Goal: Information Seeking & Learning: Check status

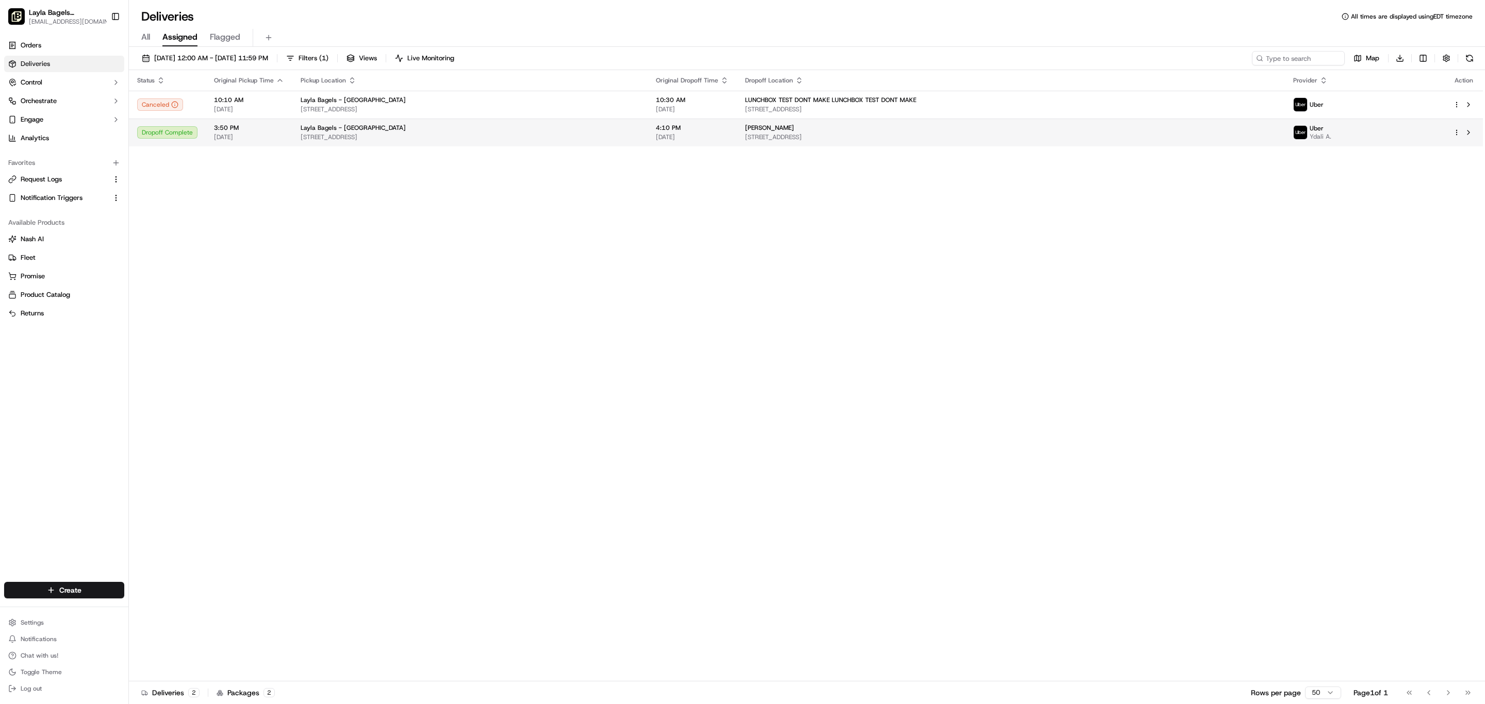
click at [284, 141] on span "09/22/2025" at bounding box center [249, 137] width 70 height 8
click at [73, 54] on link "Orders" at bounding box center [64, 45] width 120 height 17
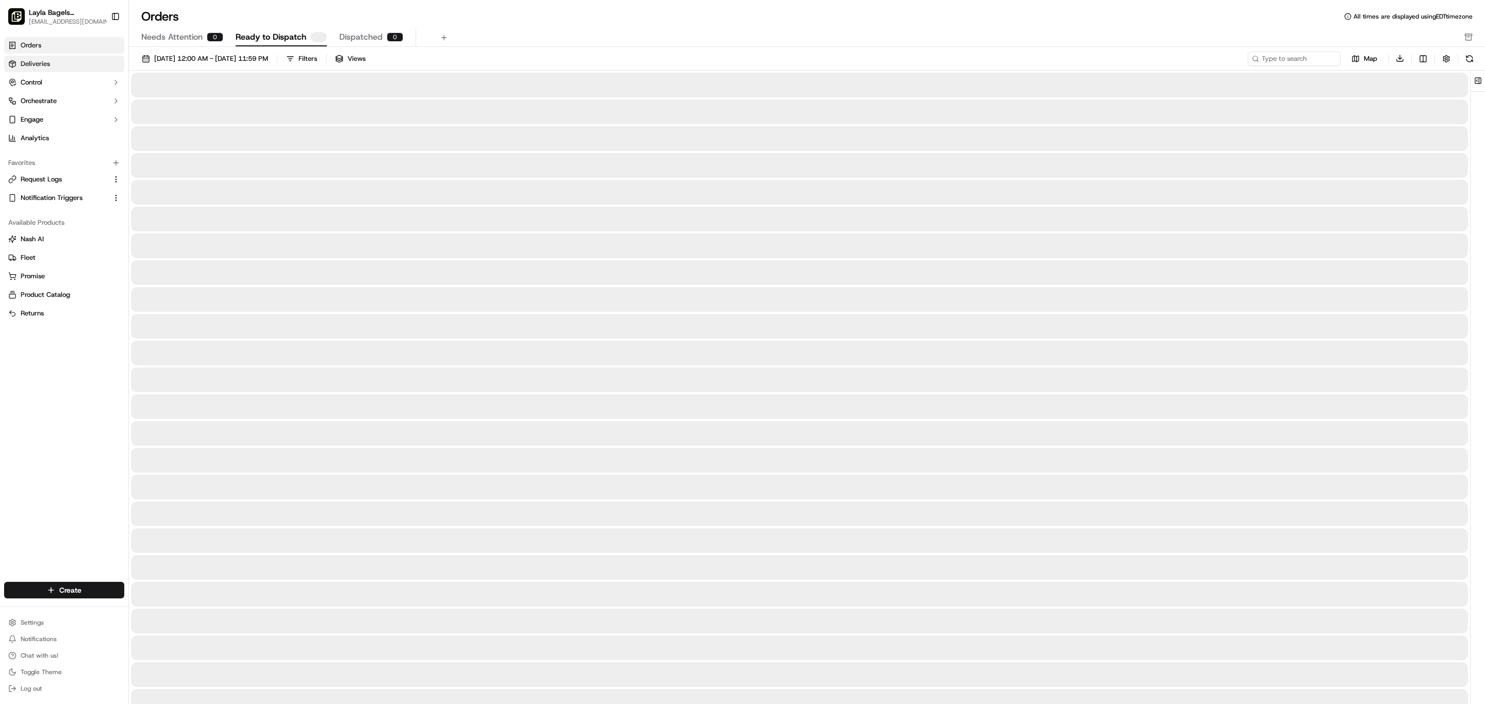
click at [79, 72] on link "Deliveries" at bounding box center [64, 64] width 120 height 17
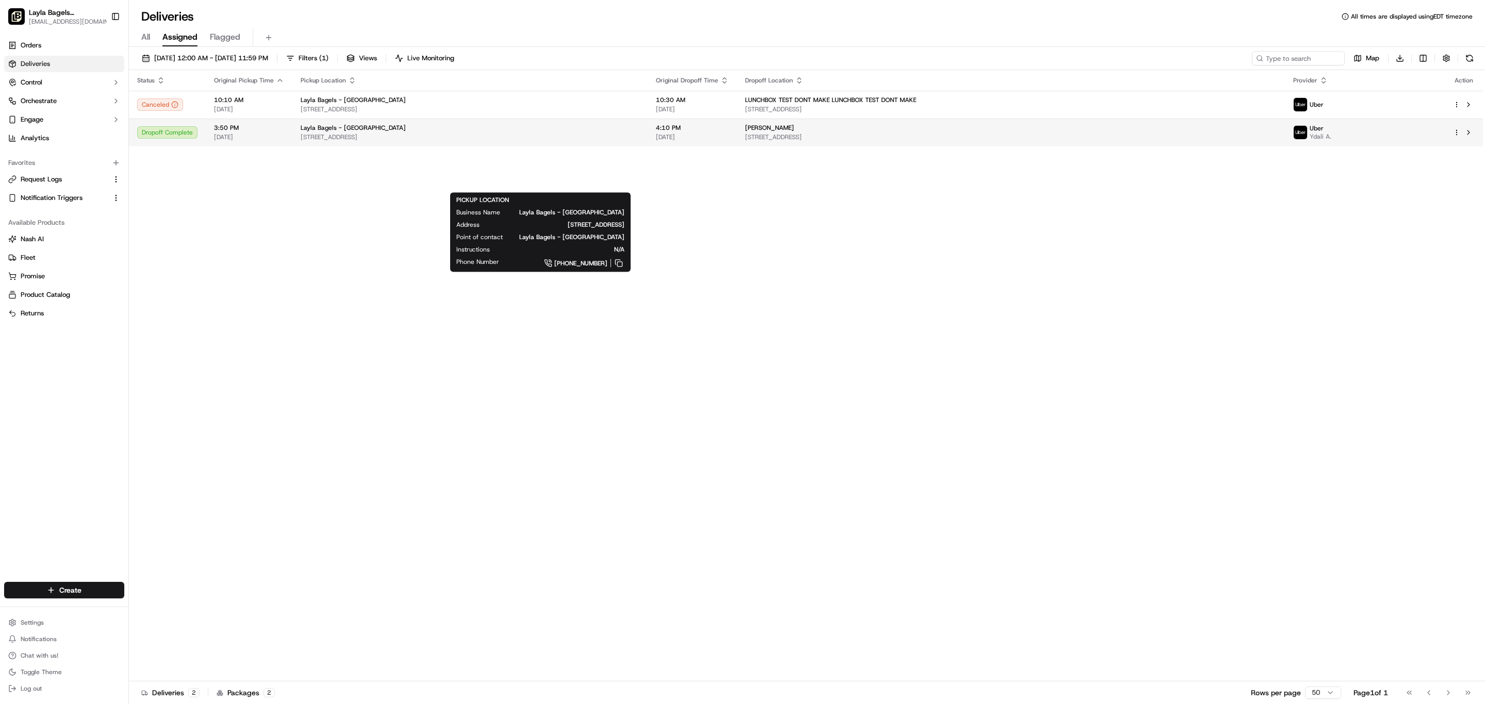
click at [639, 132] on div "Layla Bagels - Ocean Park" at bounding box center [470, 128] width 339 height 8
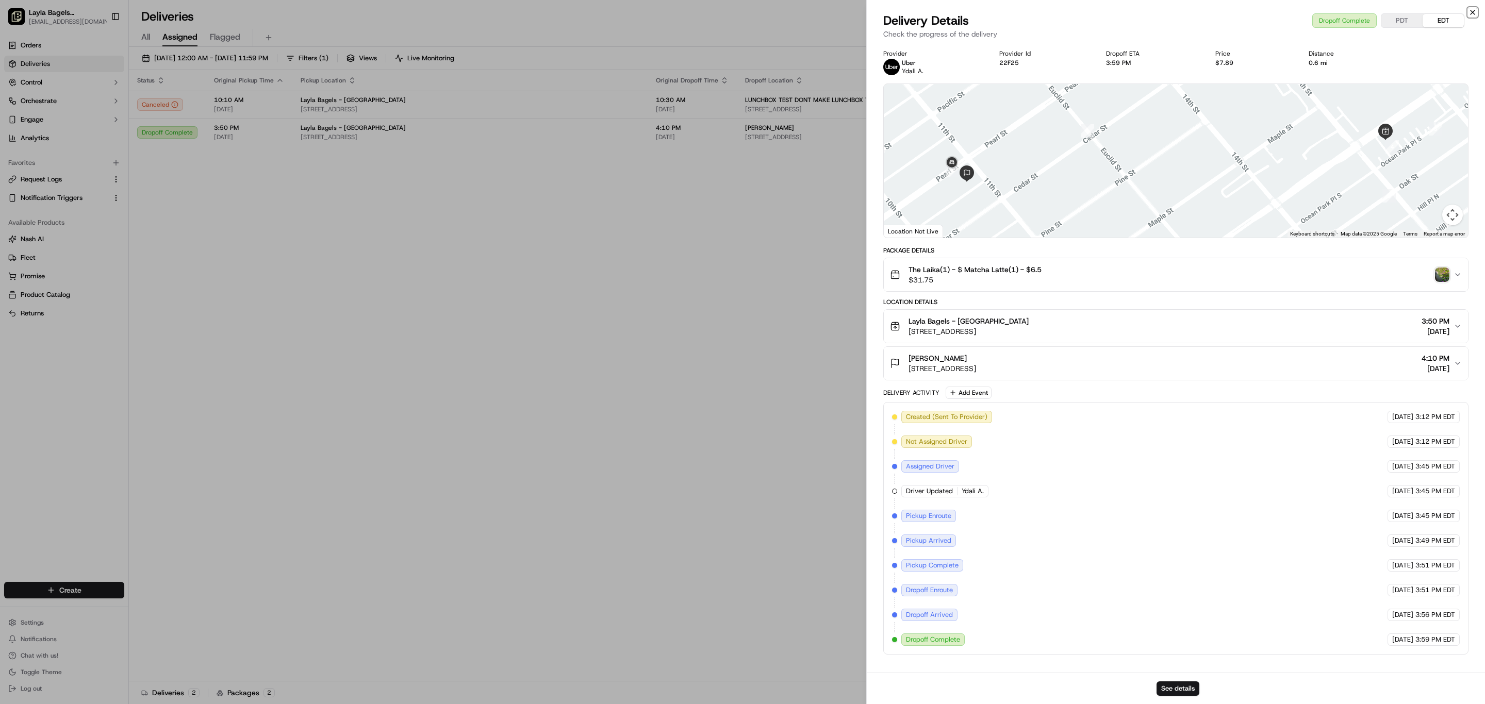
click at [1469, 17] on icon "button" at bounding box center [1473, 12] width 8 height 8
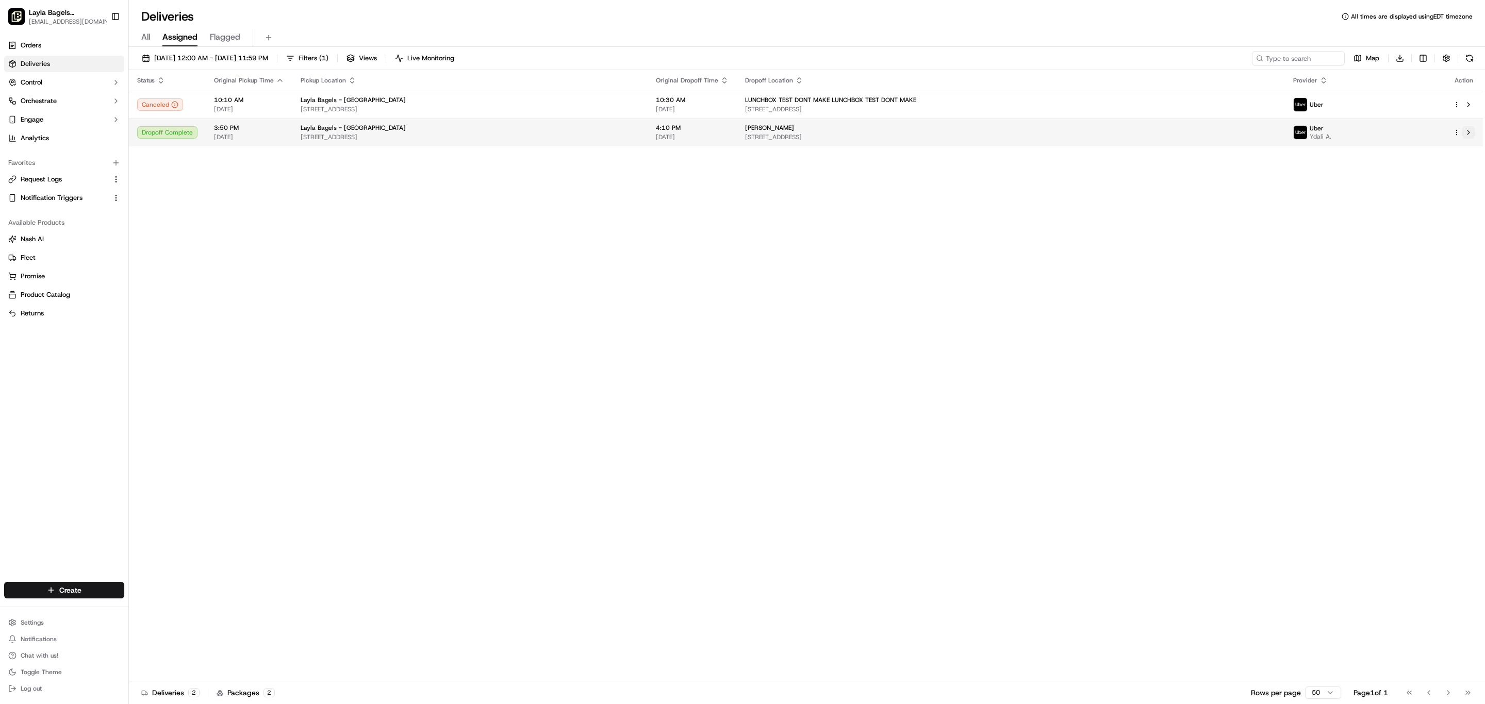
click at [1462, 139] on button at bounding box center [1468, 132] width 12 height 12
click at [585, 141] on span "1614 Ocean Park Blvd, Santa Monica, CA 90405, USA" at bounding box center [470, 137] width 339 height 8
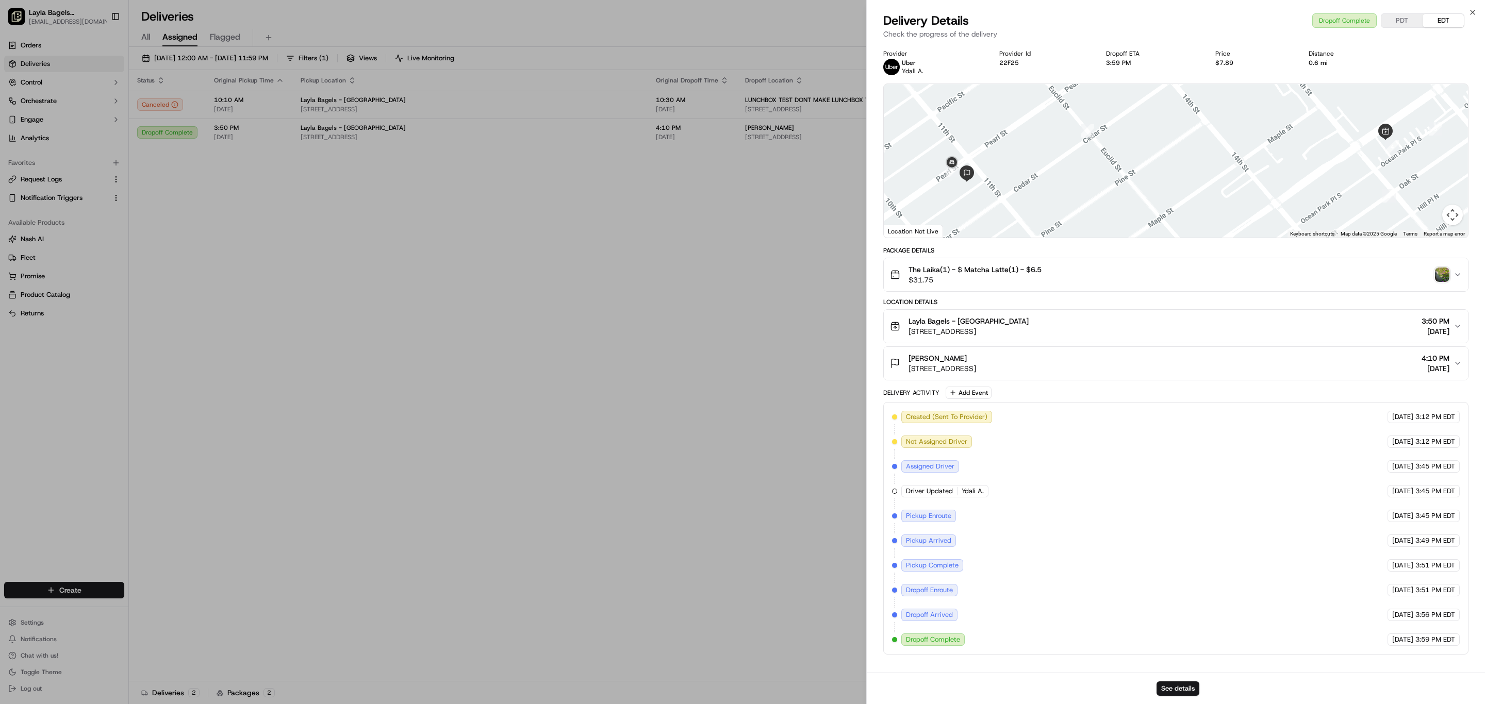
scroll to position [191, 0]
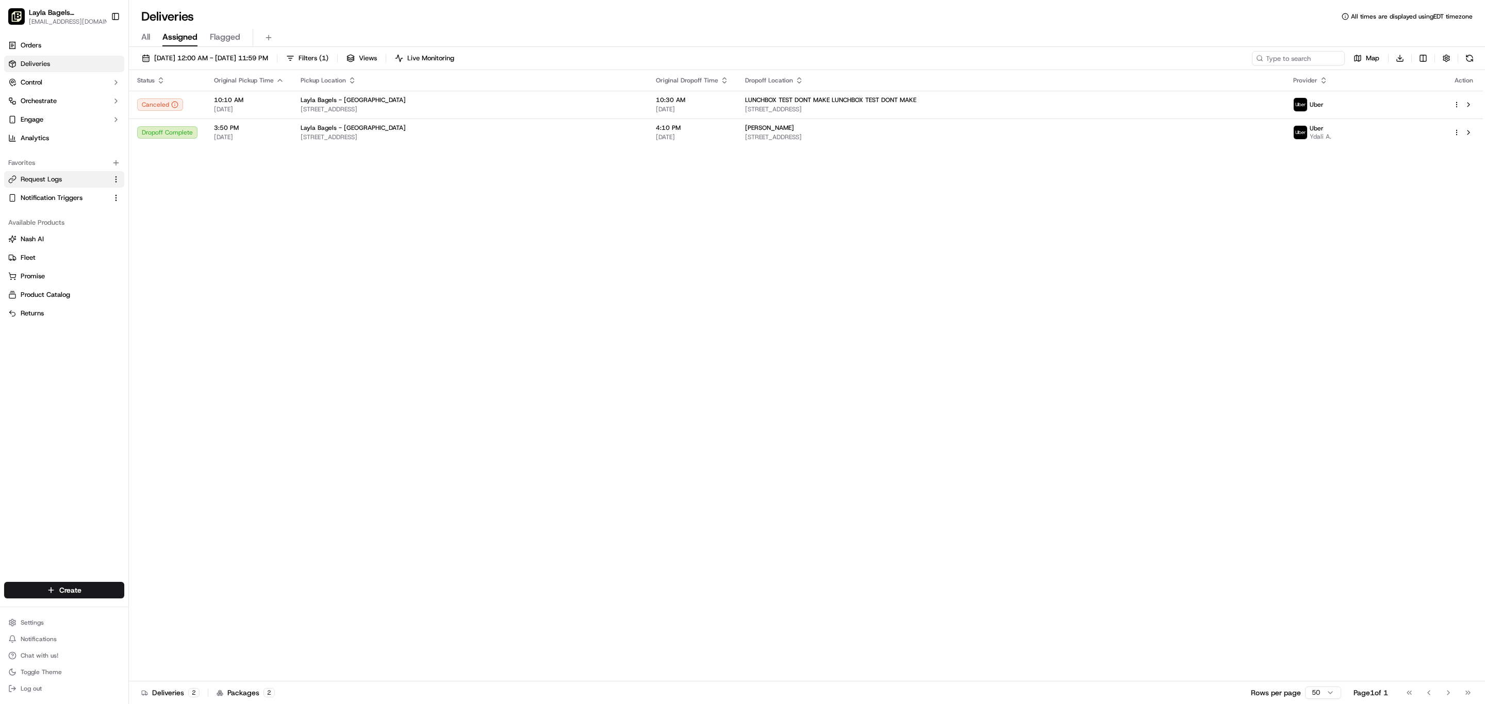
click at [62, 184] on span "Request Logs" at bounding box center [41, 179] width 41 height 9
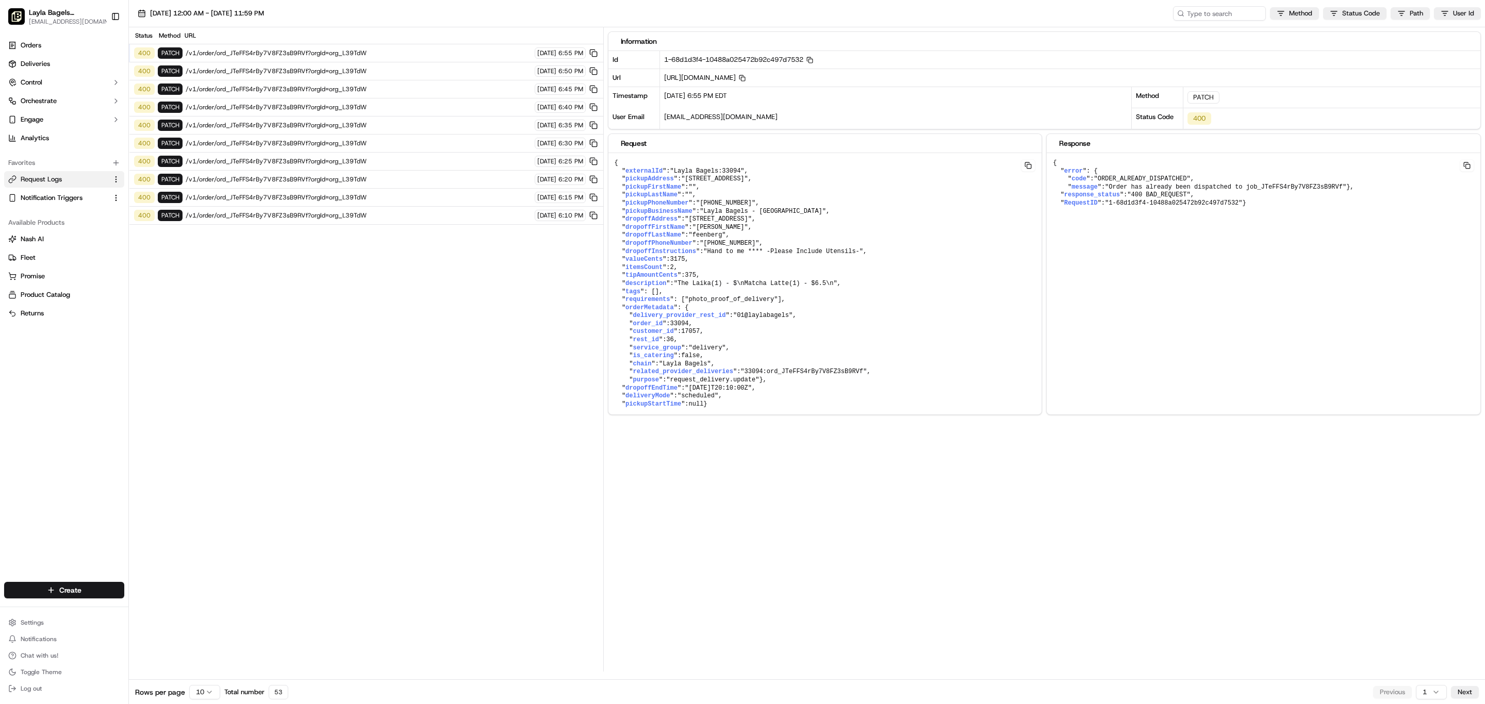
click at [394, 57] on span "/v1/order/ord_JTeFFS4rBy7V8FZ3sB9RVf?orgId=org_L39TdW" at bounding box center [359, 53] width 346 height 8
click at [404, 75] on span "/v1/order/ord_JTeFFS4rBy7V8FZ3sB9RVf?orgId=org_L39TdW" at bounding box center [359, 71] width 346 height 8
click at [406, 93] on span "/v1/order/ord_JTeFFS4rBy7V8FZ3sB9RVf?orgId=org_L39TdW" at bounding box center [359, 89] width 346 height 8
click at [412, 117] on div "400 PATCH /v1/order/ord_JTeFFS4rBy7V8FZ3sB9RVf?orgId=org_L39TdW 09/22/2025 6:40…" at bounding box center [366, 107] width 474 height 18
click at [400, 129] on span "/v1/order/ord_JTeFFS4rBy7V8FZ3sB9RVf?orgId=org_L39TdW" at bounding box center [359, 125] width 346 height 8
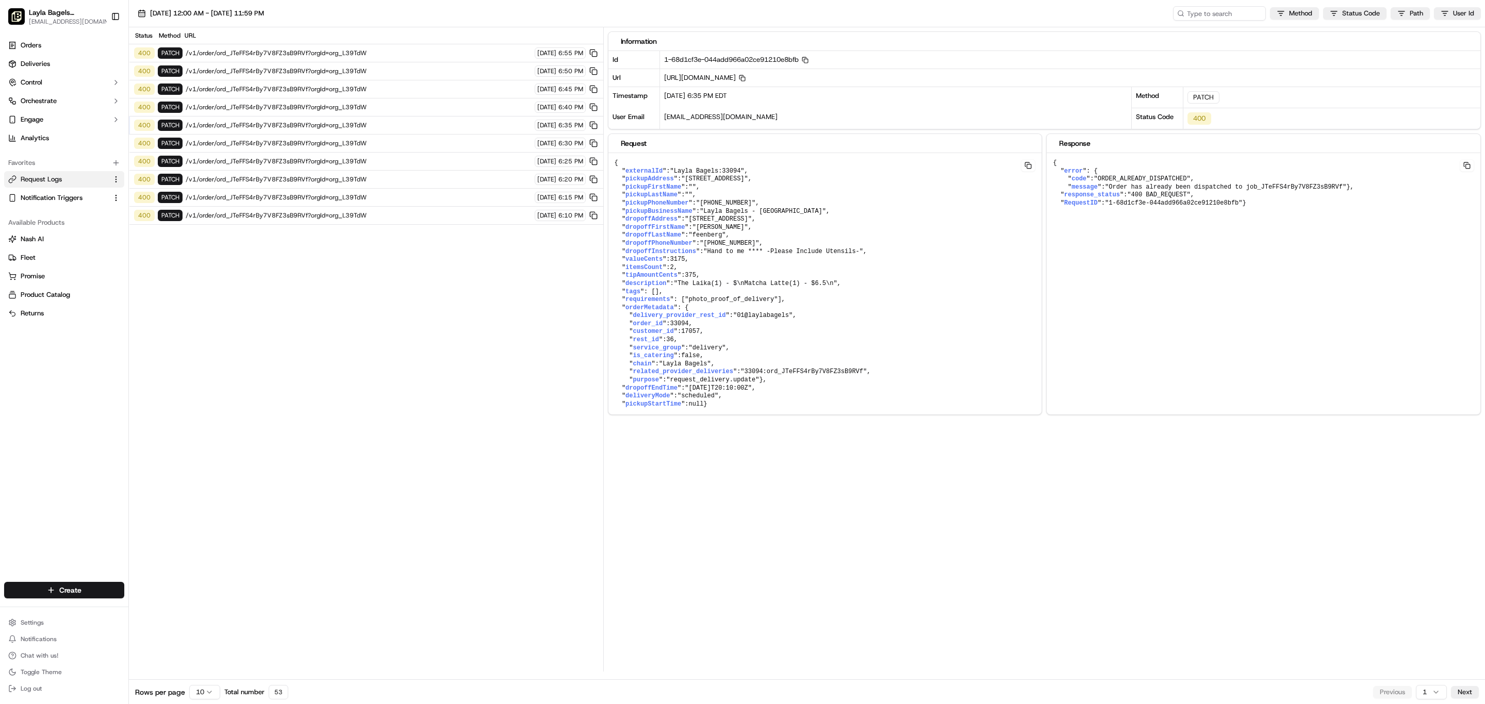
click at [395, 147] on span "/v1/order/ord_JTeFFS4rBy7V8FZ3sB9RVf?orgId=org_L39TdW" at bounding box center [359, 143] width 346 height 8
click at [397, 171] on div "400 PATCH /v1/order/ord_JTeFFS4rBy7V8FZ3sB9RVf?orgId=org_L39TdW 09/22/2025 6:25…" at bounding box center [366, 162] width 474 height 18
click at [393, 207] on div "400 PATCH /v1/order/ord_JTeFFS4rBy7V8FZ3sB9RVf?orgId=org_L39TdW 09/22/2025 6:15…" at bounding box center [366, 198] width 474 height 18
click at [393, 202] on span "/v1/order/ord_JTeFFS4rBy7V8FZ3sB9RVf?orgId=org_L39TdW" at bounding box center [359, 197] width 346 height 8
click at [384, 220] on span "/v1/order/ord_JTeFFS4rBy7V8FZ3sB9RVf?orgId=org_L39TdW" at bounding box center [359, 215] width 346 height 8
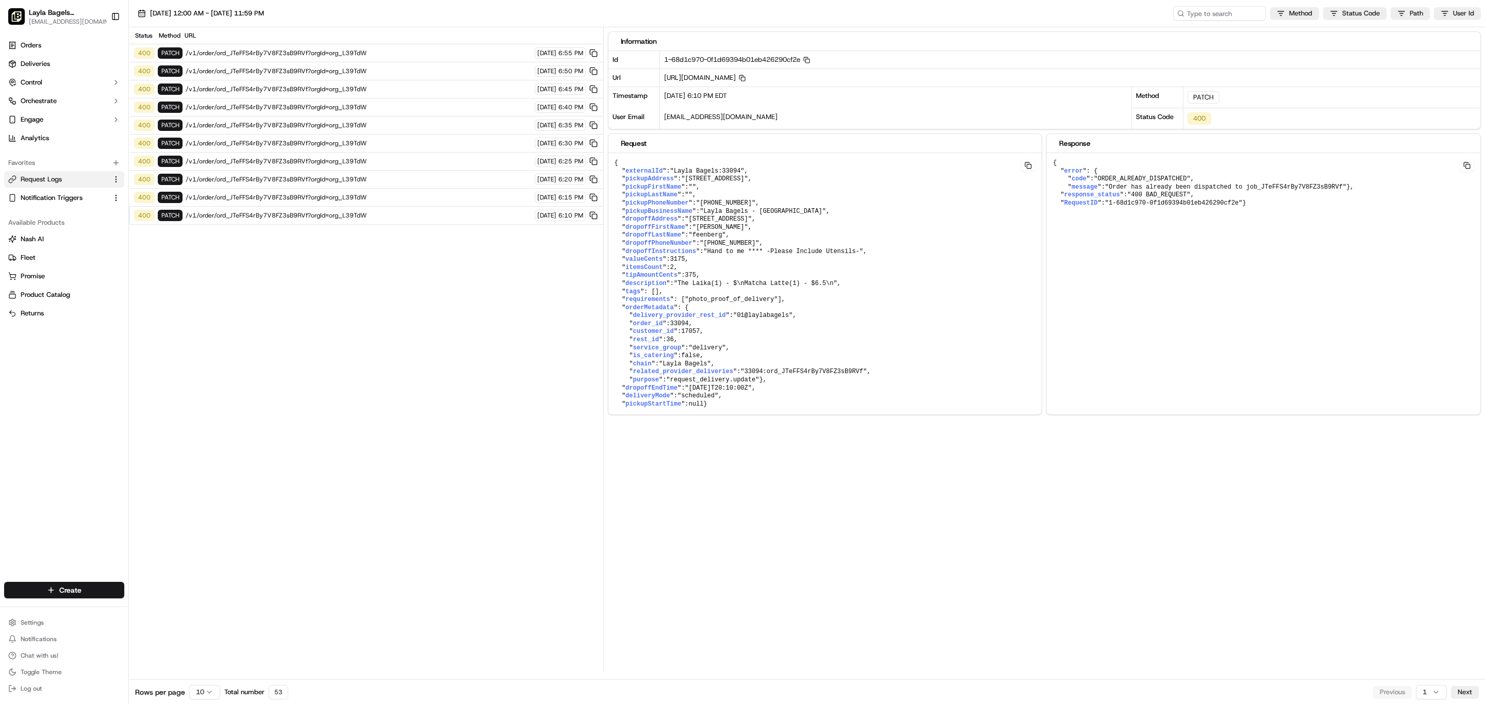
click at [387, 57] on span "/v1/order/ord_JTeFFS4rBy7V8FZ3sB9RVf?orgId=org_L39TdW" at bounding box center [359, 53] width 346 height 8
drag, startPoint x: 1145, startPoint y: 261, endPoint x: 1330, endPoint y: 268, distance: 185.2
click at [1330, 191] on span ""Order has already been dispatched to job_JTeFFS4rBy7V8FZ3sB9RVf"" at bounding box center [1225, 187] width 241 height 7
copy span "Order has already been dispatched to job"
click at [124, 72] on link "Deliveries" at bounding box center [64, 64] width 120 height 17
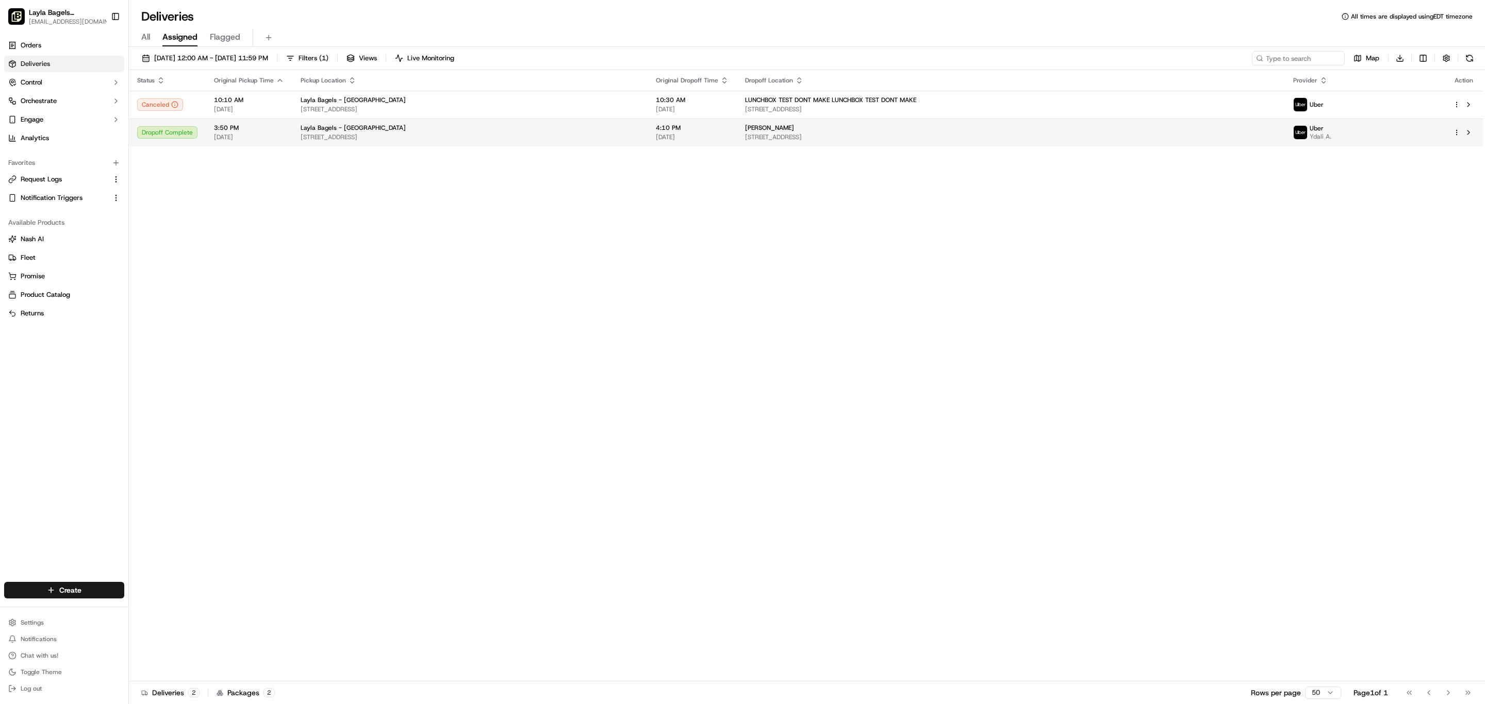
click at [639, 141] on span "1614 Ocean Park Blvd, Santa Monica, CA 90405, USA" at bounding box center [470, 137] width 339 height 8
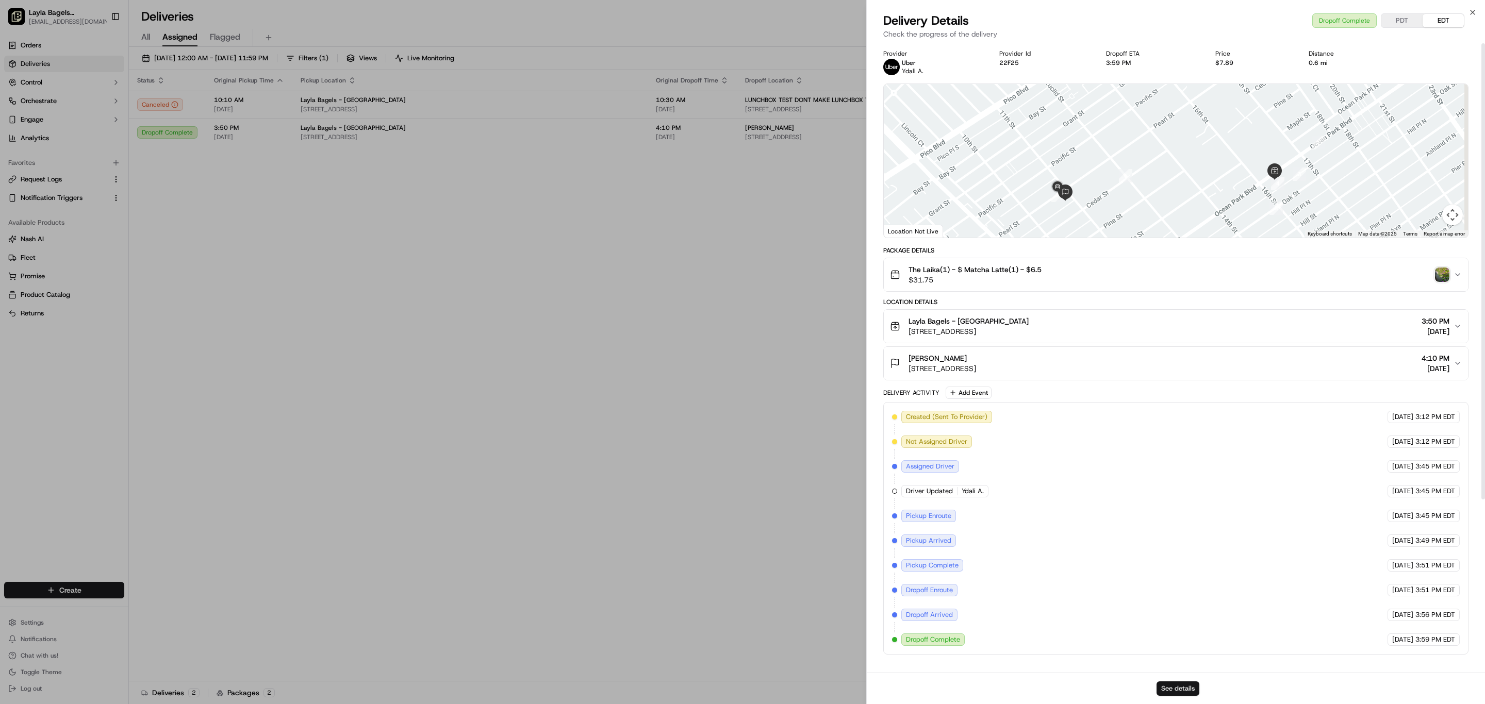
click at [1191, 690] on button "See details" at bounding box center [1178, 689] width 43 height 14
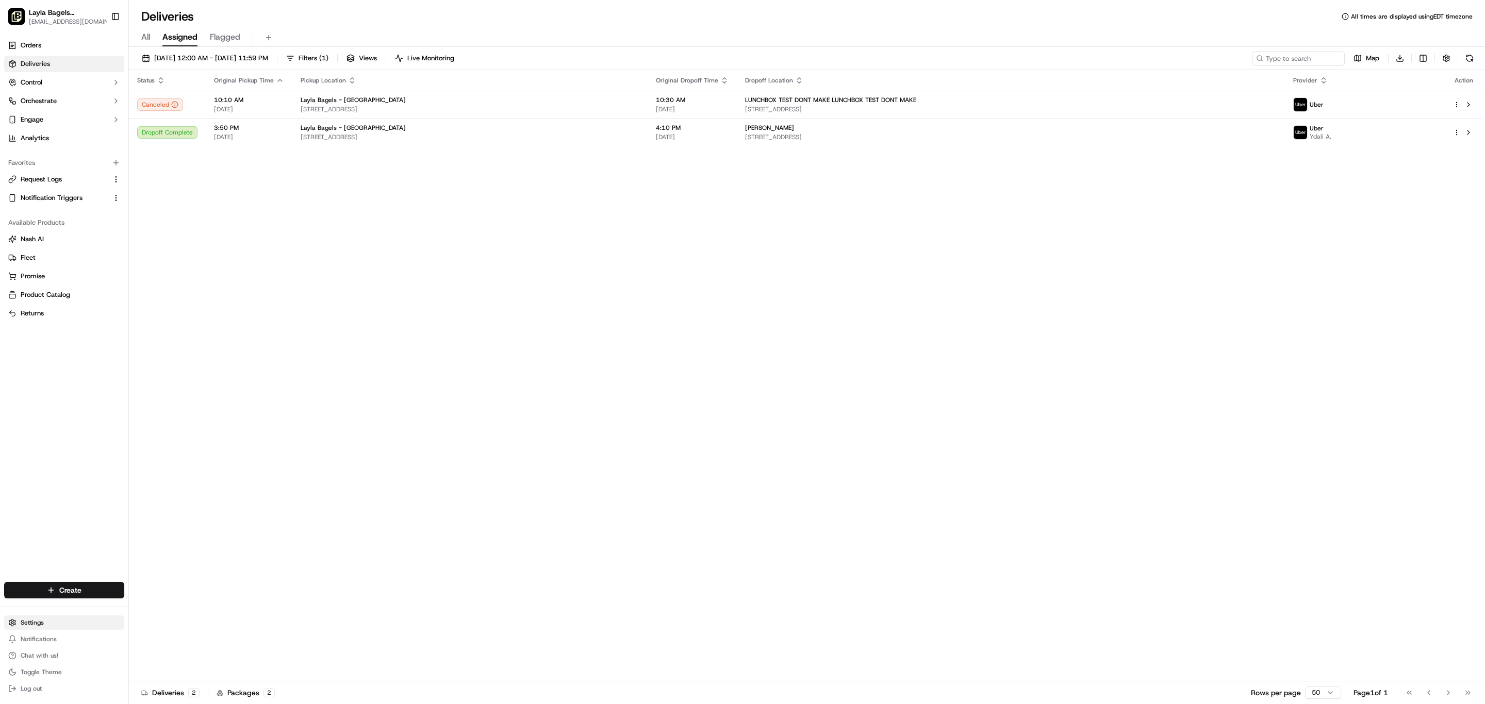
click at [62, 588] on html "Layla Bagels (Ocean Park) onboard@lunchbox.io Toggle Sidebar Orders Deliveries …" at bounding box center [742, 352] width 1485 height 704
click at [249, 489] on link "Preferences" at bounding box center [255, 481] width 160 height 15
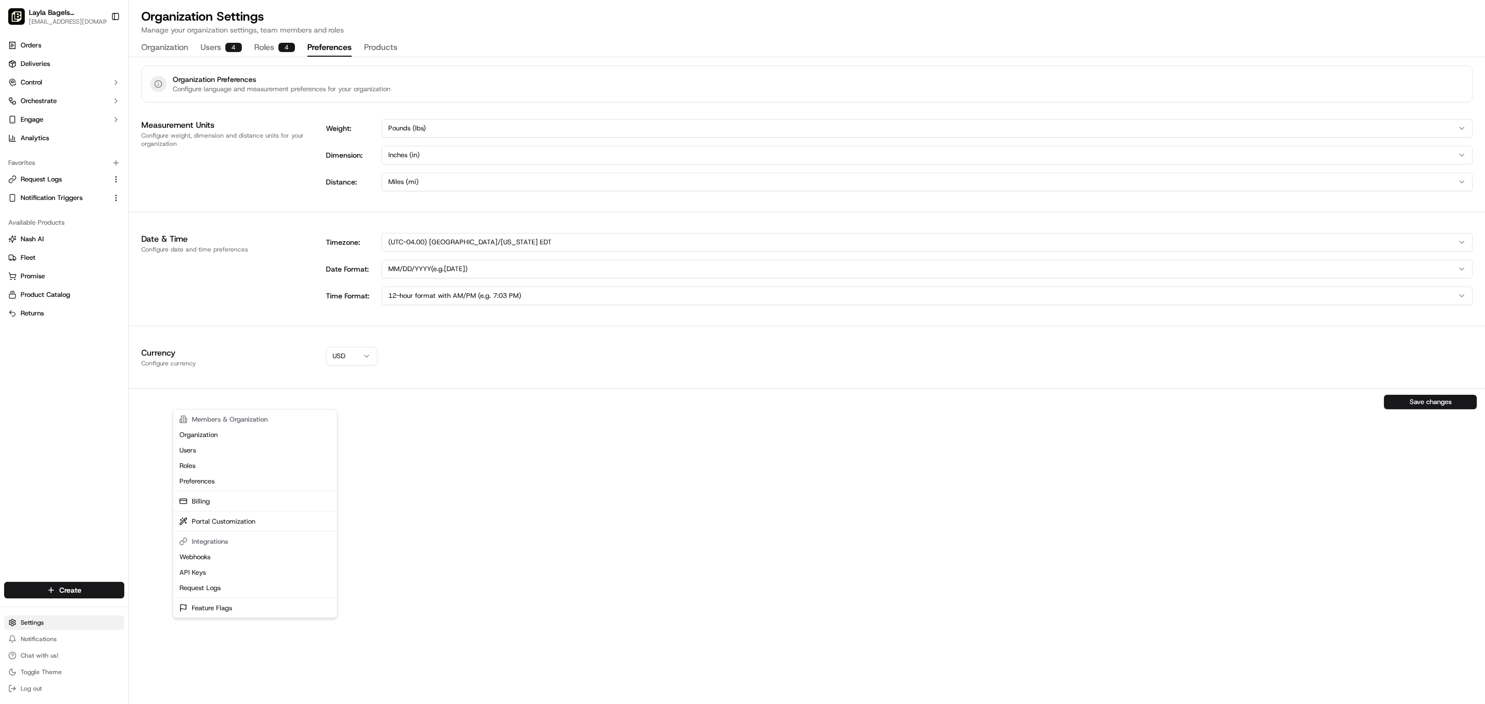
click at [65, 598] on html "Layla Bagels (Ocean Park) onboard@lunchbox.io Toggle Sidebar Orders Deliveries …" at bounding box center [742, 352] width 1485 height 704
click at [242, 581] on link "API Keys" at bounding box center [255, 572] width 160 height 15
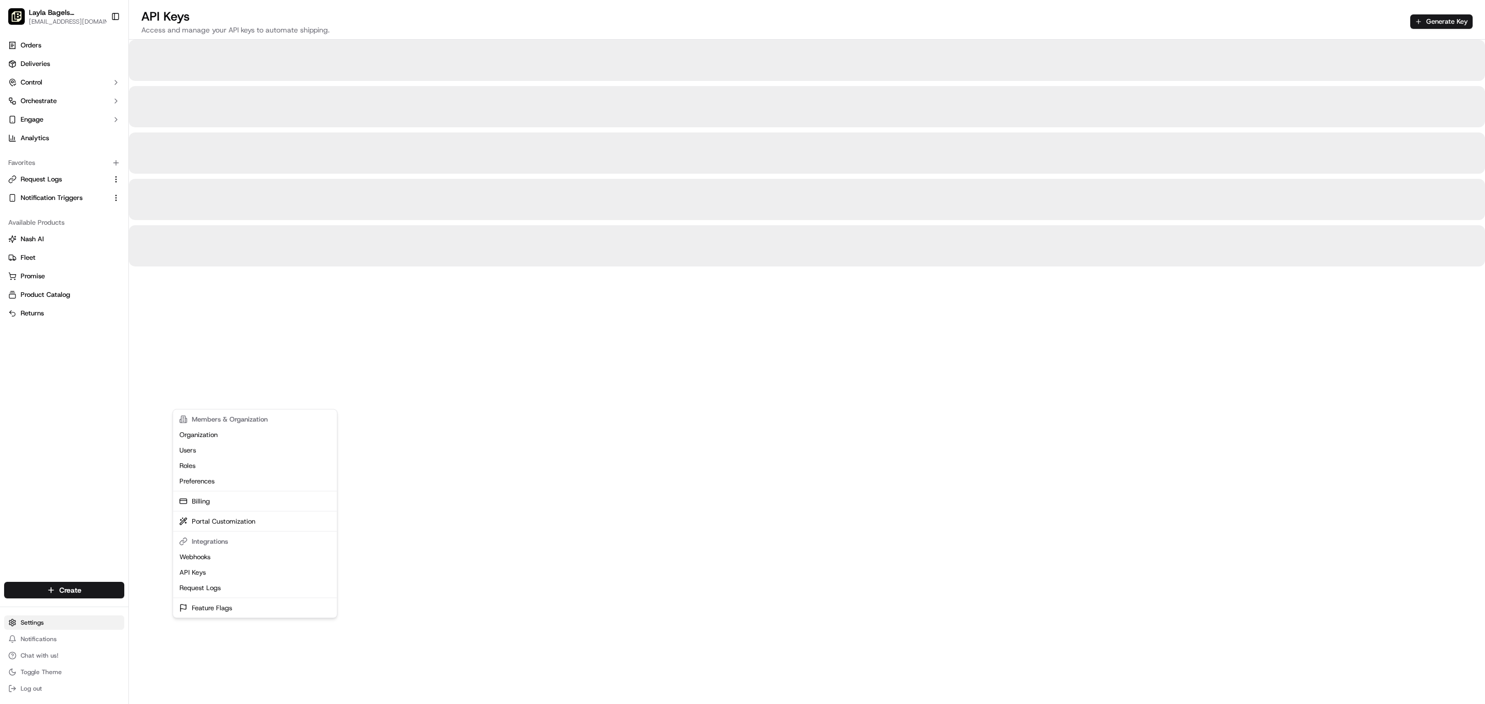
click at [89, 591] on html "Layla Bagels (Ocean Park) onboard@lunchbox.io Toggle Sidebar Orders Deliveries …" at bounding box center [742, 352] width 1485 height 704
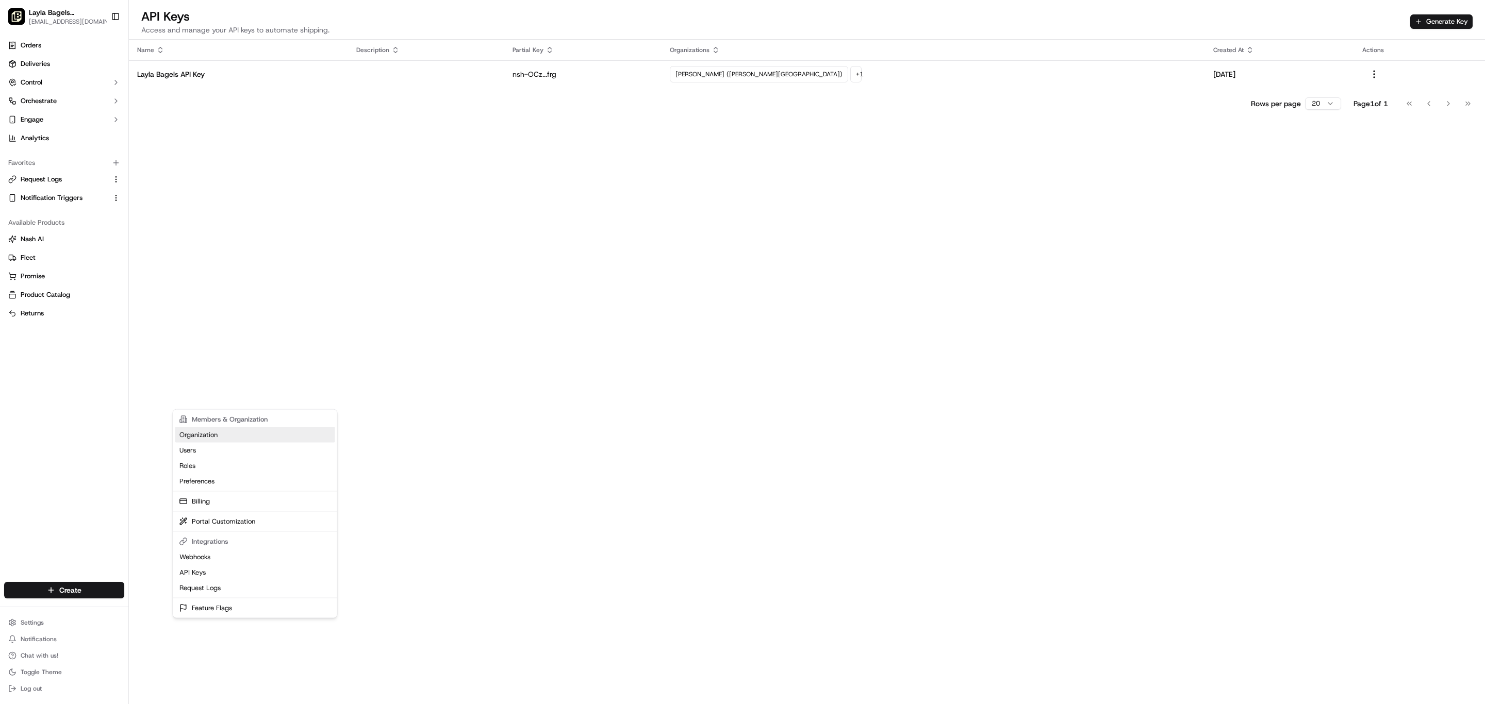
click at [241, 443] on link "Organization" at bounding box center [255, 434] width 160 height 15
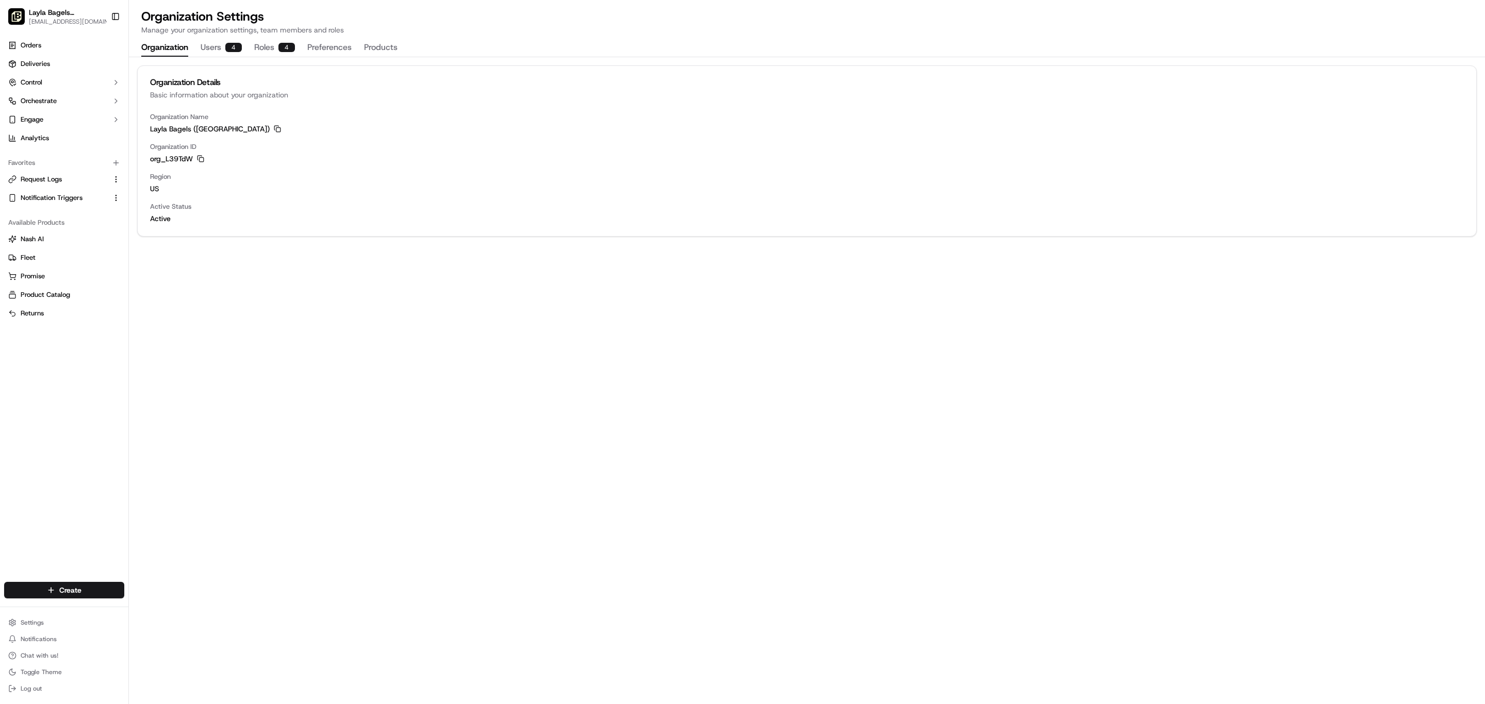
click at [398, 57] on button "Products" at bounding box center [381, 48] width 34 height 18
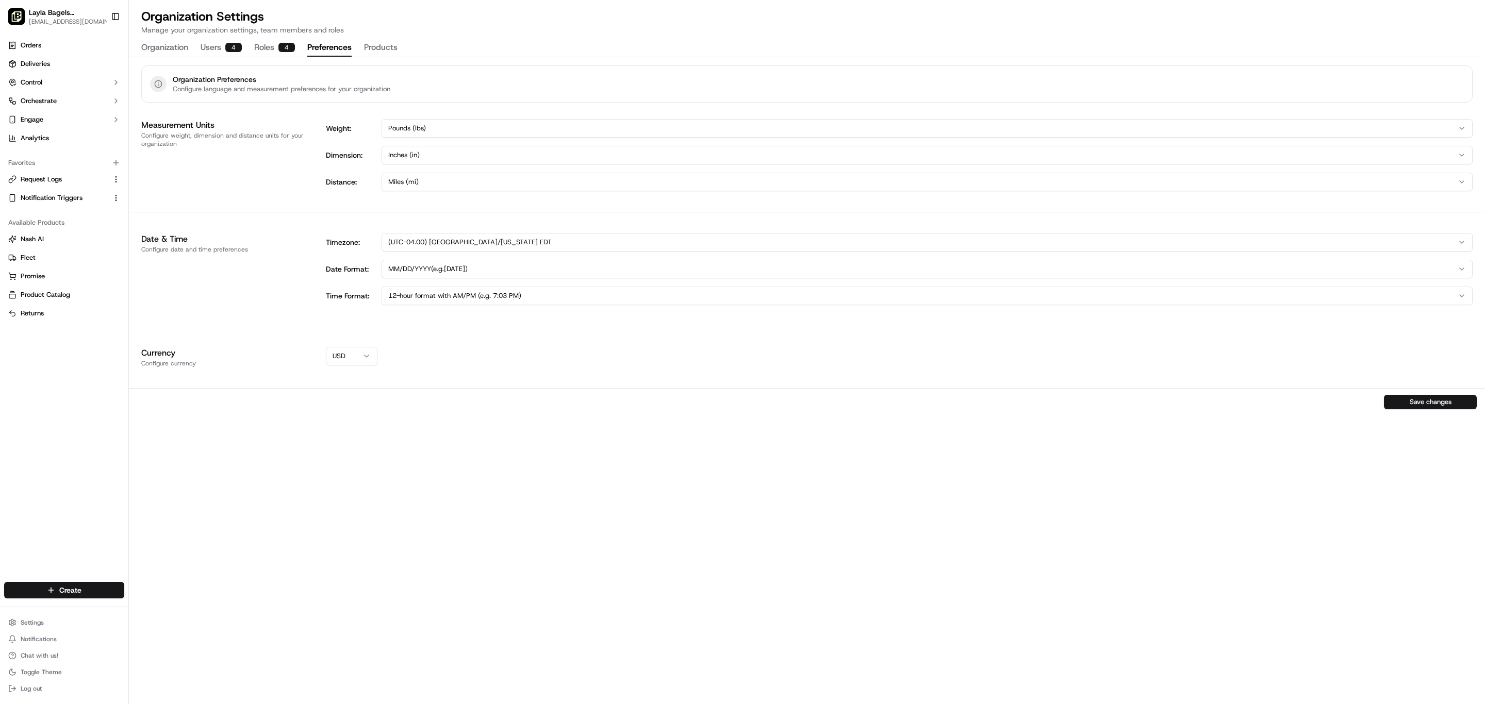
click at [352, 57] on button "Preferences" at bounding box center [329, 48] width 44 height 18
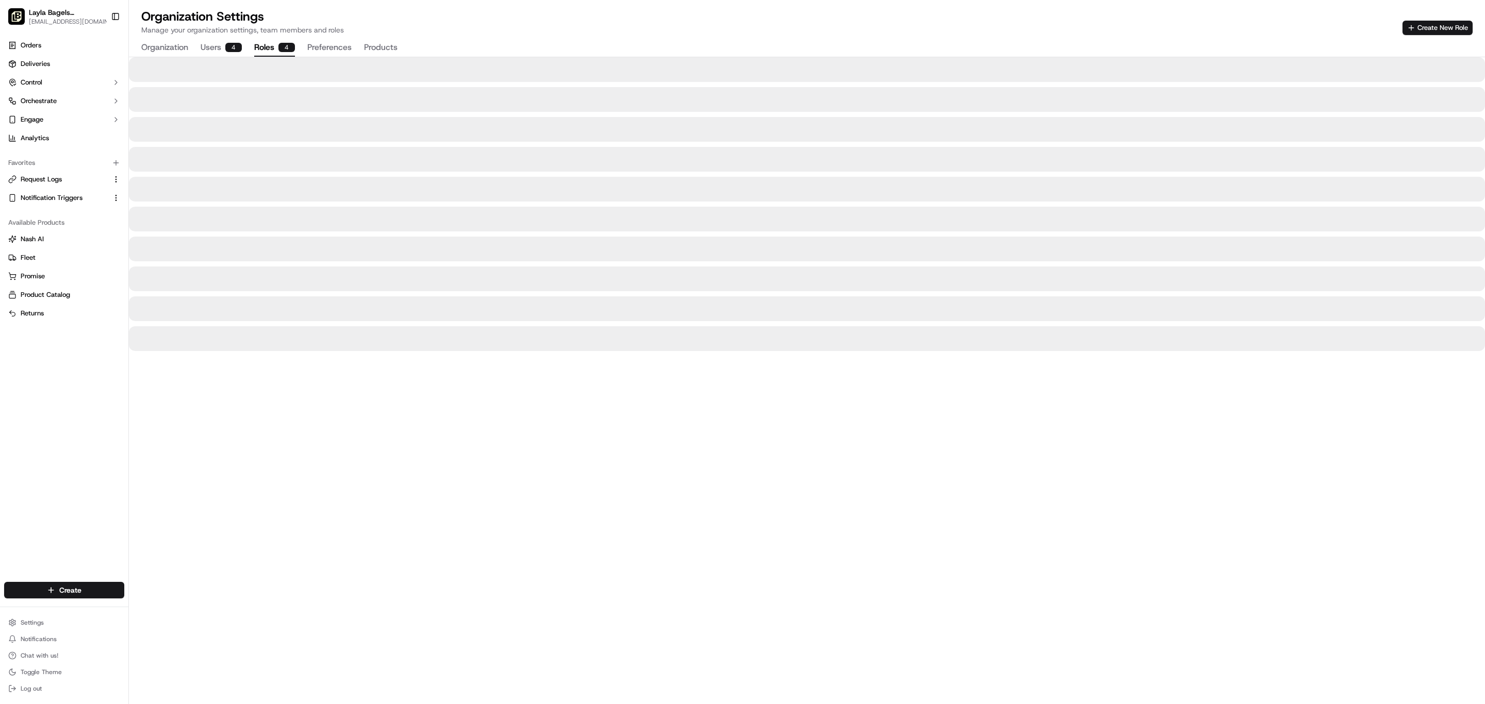
click at [295, 57] on button "Roles 4" at bounding box center [274, 48] width 41 height 18
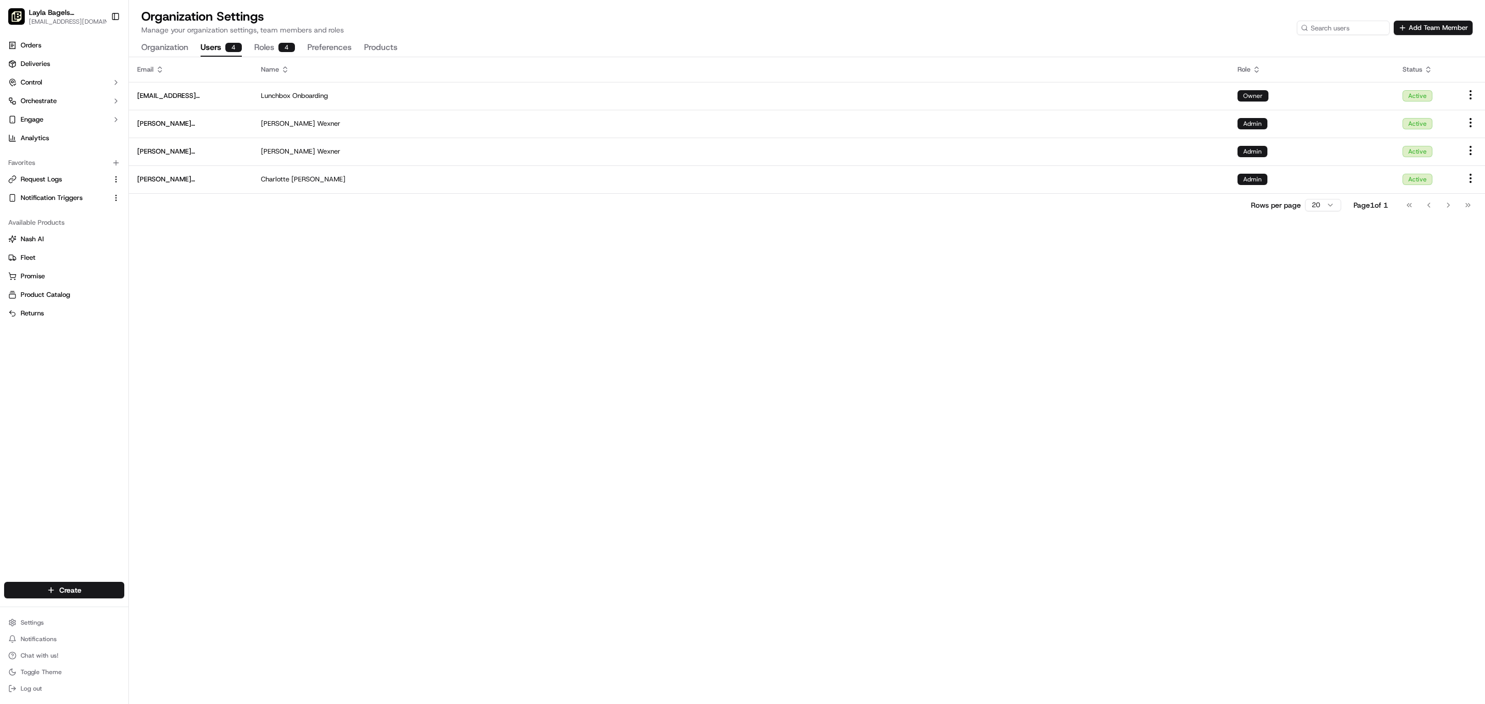
click at [242, 57] on button "Users 4" at bounding box center [221, 48] width 41 height 18
click at [121, 91] on button "Control" at bounding box center [64, 82] width 120 height 17
click at [107, 175] on button "Orchestrate" at bounding box center [64, 167] width 120 height 17
click at [81, 205] on span "Dispatch Strategies" at bounding box center [51, 199] width 60 height 9
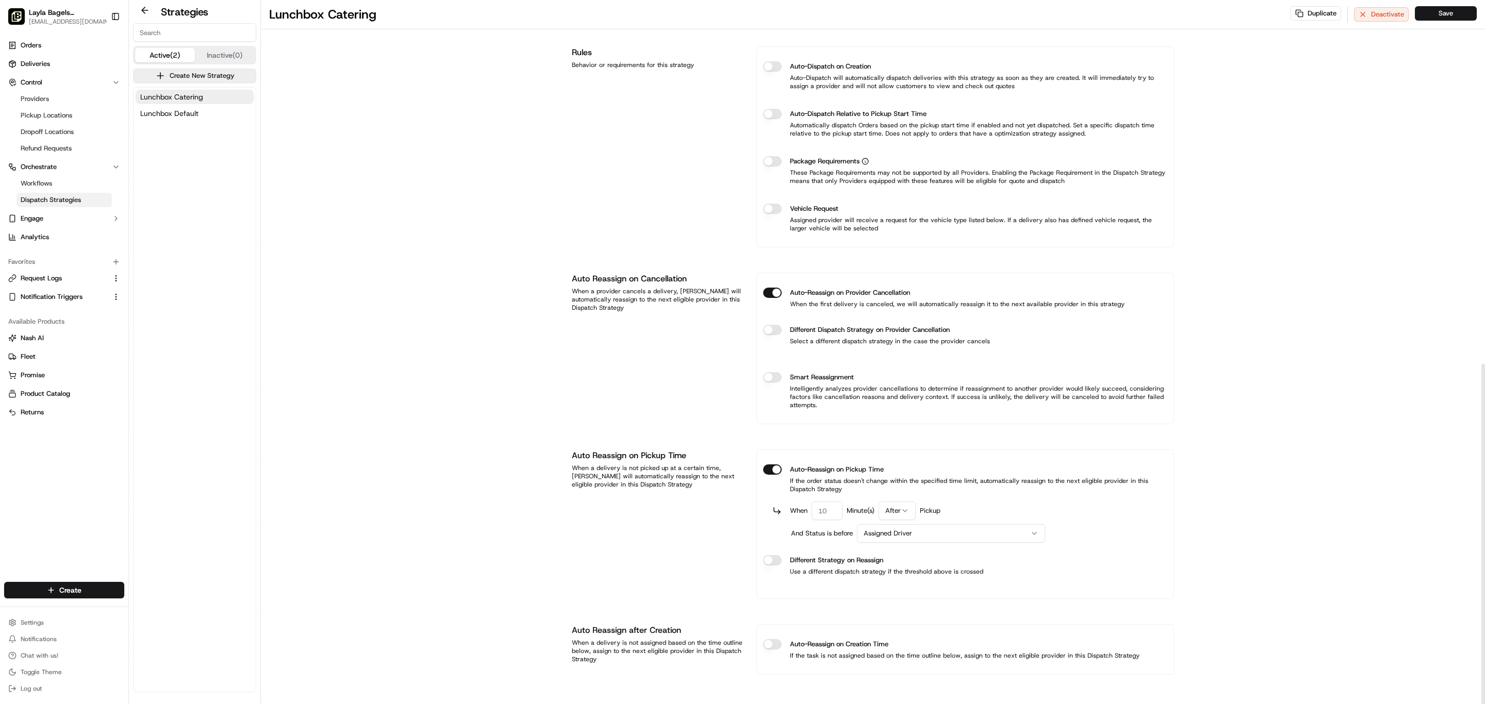
scroll to position [753, 0]
click at [254, 121] on button "Lunchbox Default" at bounding box center [195, 113] width 118 height 14
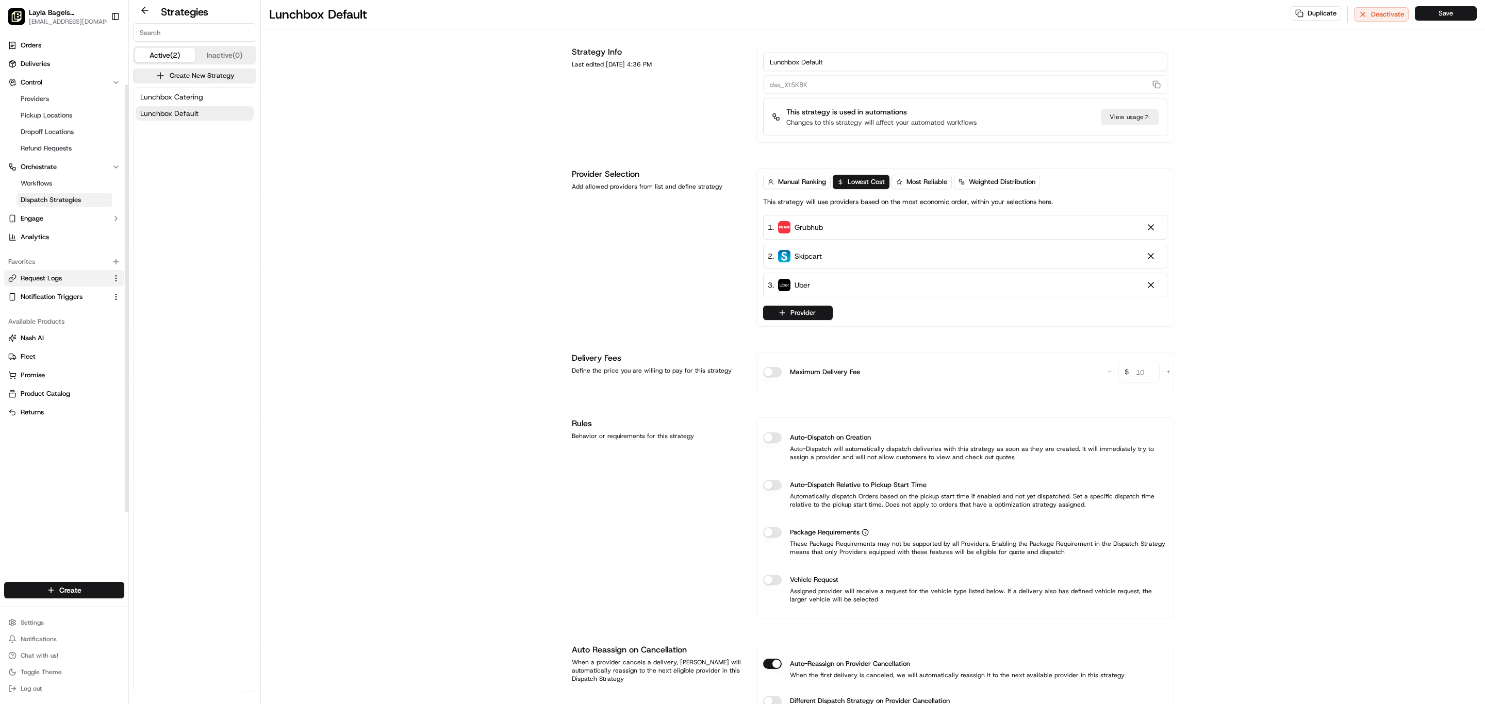
click at [87, 283] on link "Request Logs" at bounding box center [58, 278] width 100 height 9
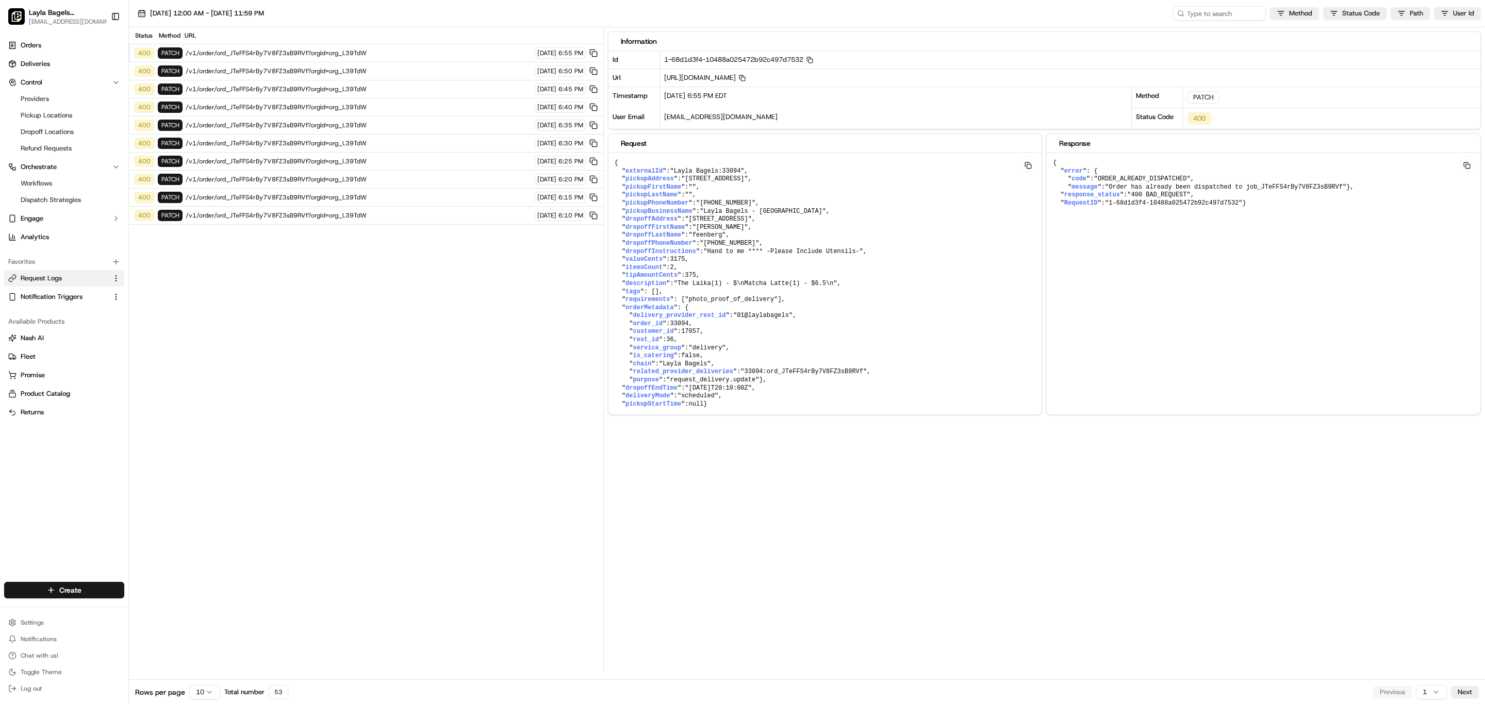
click at [392, 57] on span "/v1/order/ord_JTeFFS4rBy7V8FZ3sB9RVf?orgId=org_L39TdW" at bounding box center [359, 53] width 346 height 8
click at [548, 59] on div "09/22/2025 6:55 PM" at bounding box center [560, 52] width 51 height 11
click at [360, 57] on span "/v1/order/ord_JTeFFS4rBy7V8FZ3sB9RVf?orgId=org_L39TdW" at bounding box center [359, 53] width 346 height 8
click at [546, 57] on span "09/22/2025" at bounding box center [546, 53] width 19 height 8
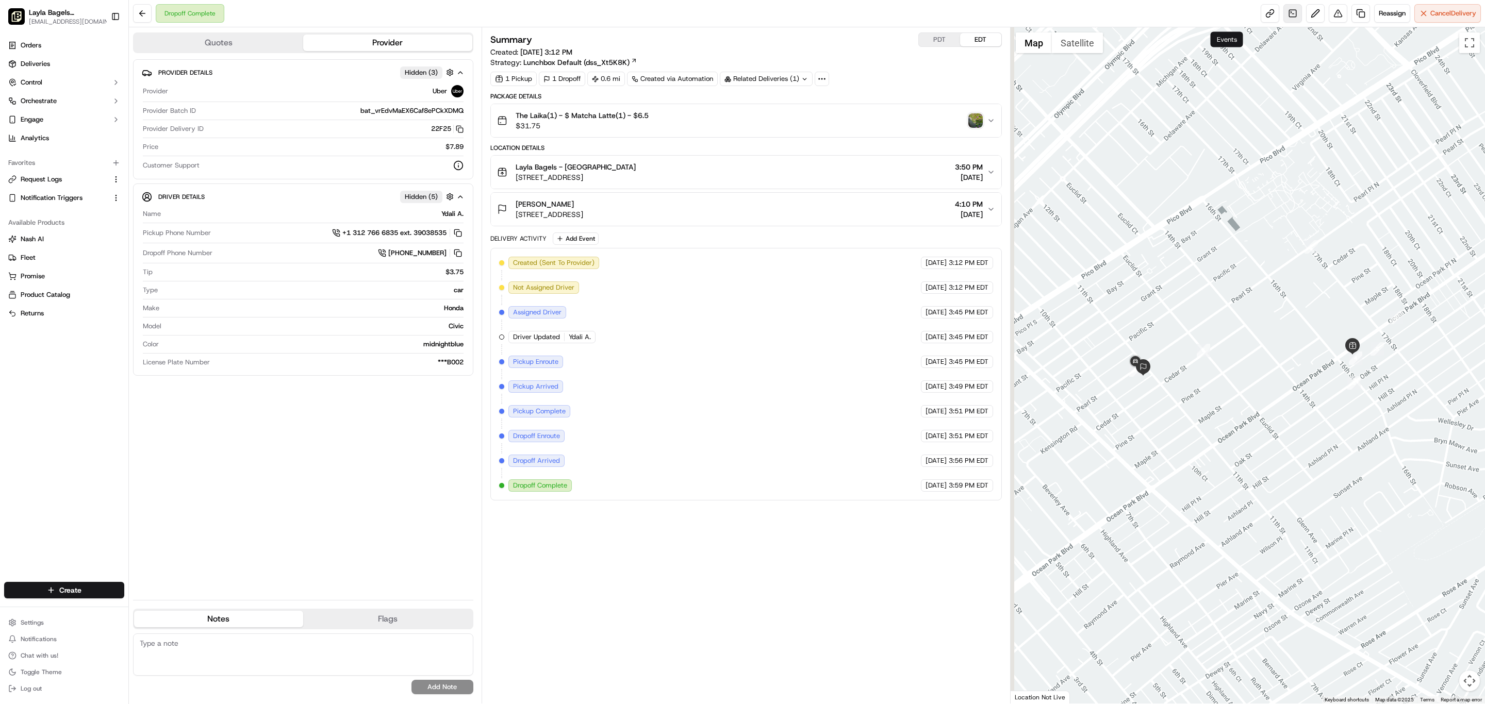
click at [1283, 21] on link at bounding box center [1292, 13] width 19 height 19
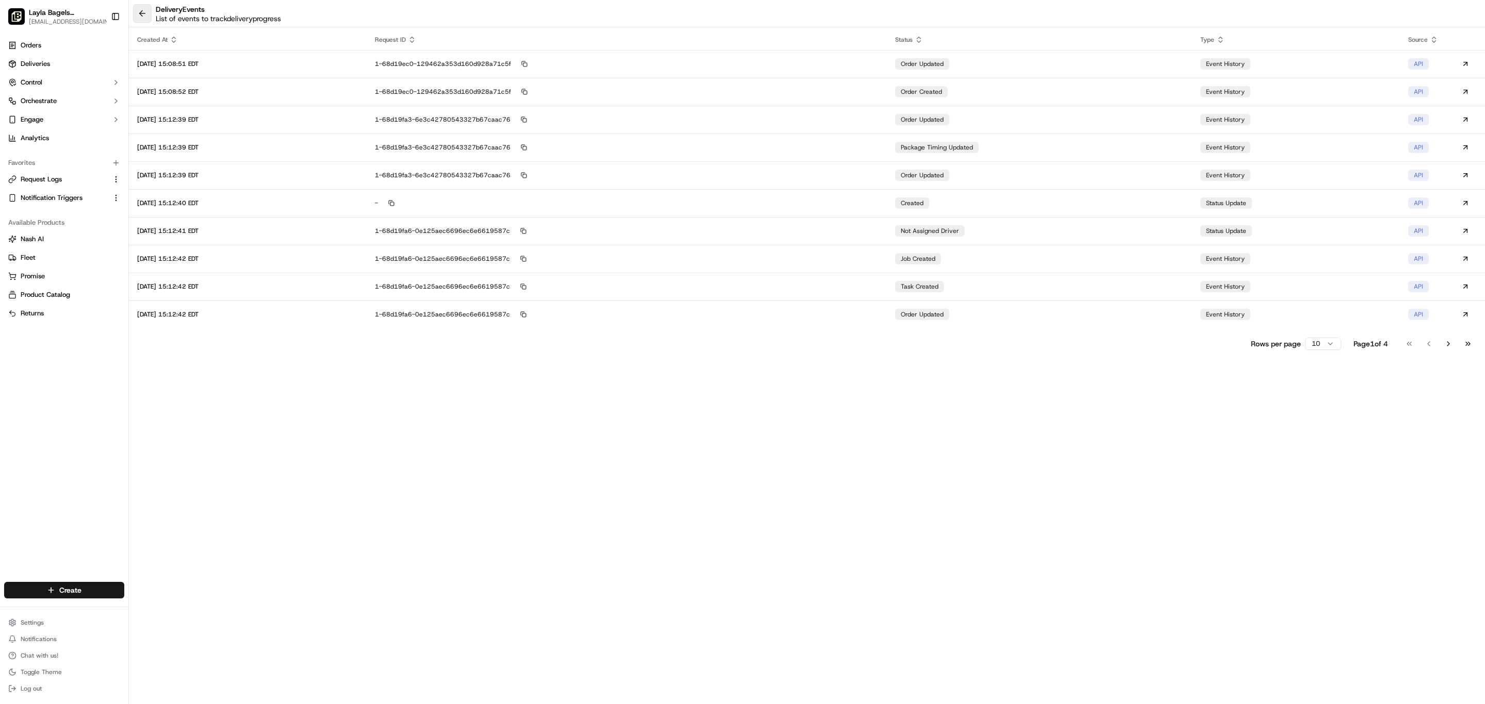
click at [152, 14] on button at bounding box center [142, 13] width 19 height 19
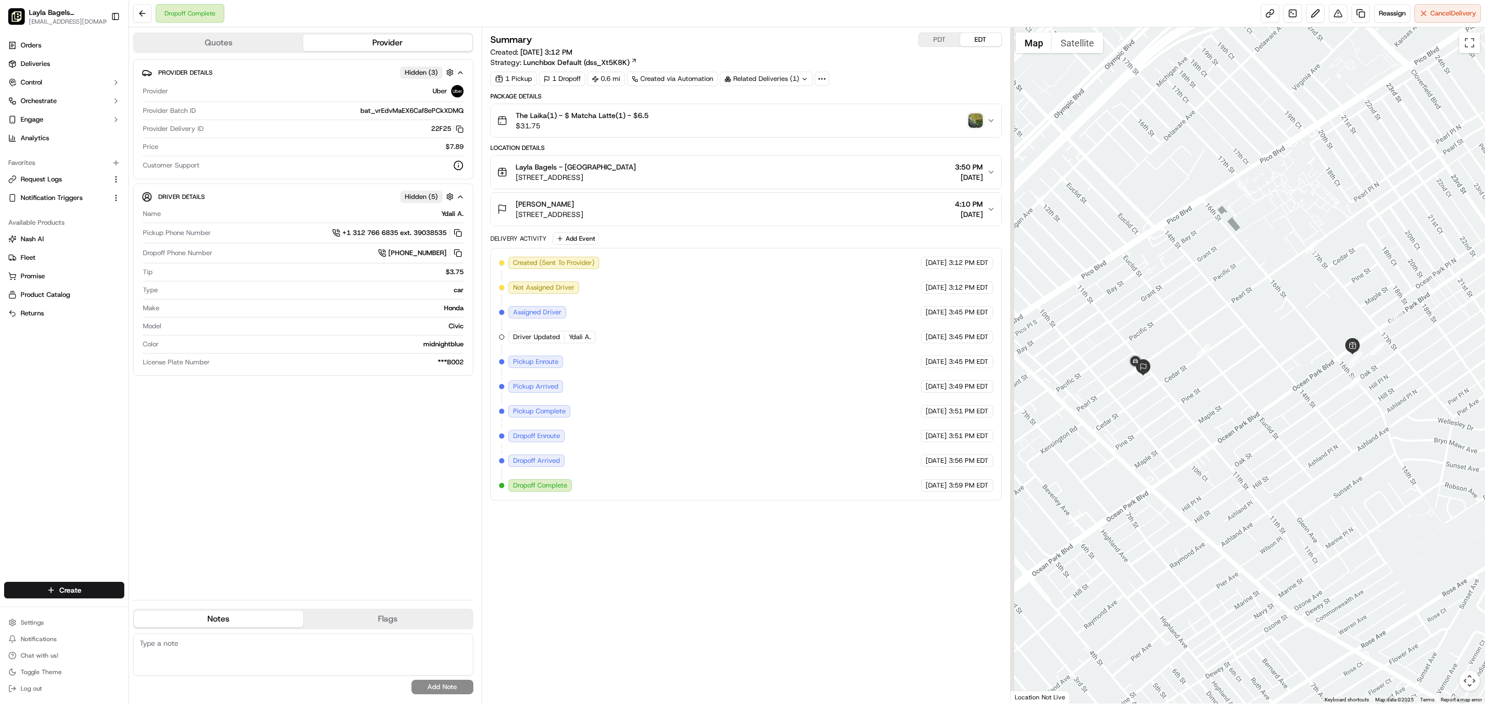
click at [799, 27] on div "Dropoff Complete Reassign Cancel Delivery" at bounding box center [807, 13] width 1356 height 27
click at [411, 611] on button "Flags" at bounding box center [387, 619] width 169 height 17
click at [303, 613] on button "Notes" at bounding box center [218, 619] width 169 height 17
click at [456, 79] on button "button" at bounding box center [449, 72] width 13 height 13
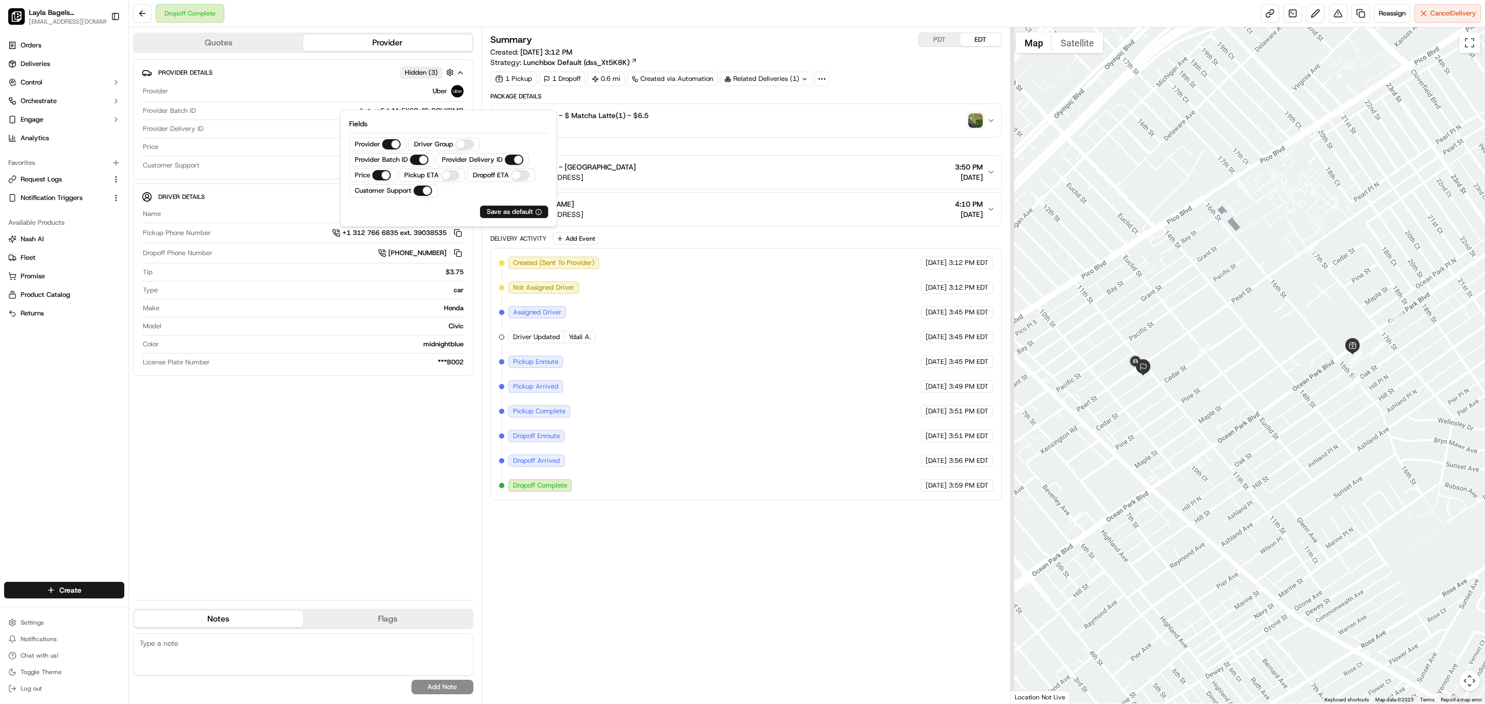
click at [292, 102] on div "Provider Uber" at bounding box center [303, 93] width 321 height 17
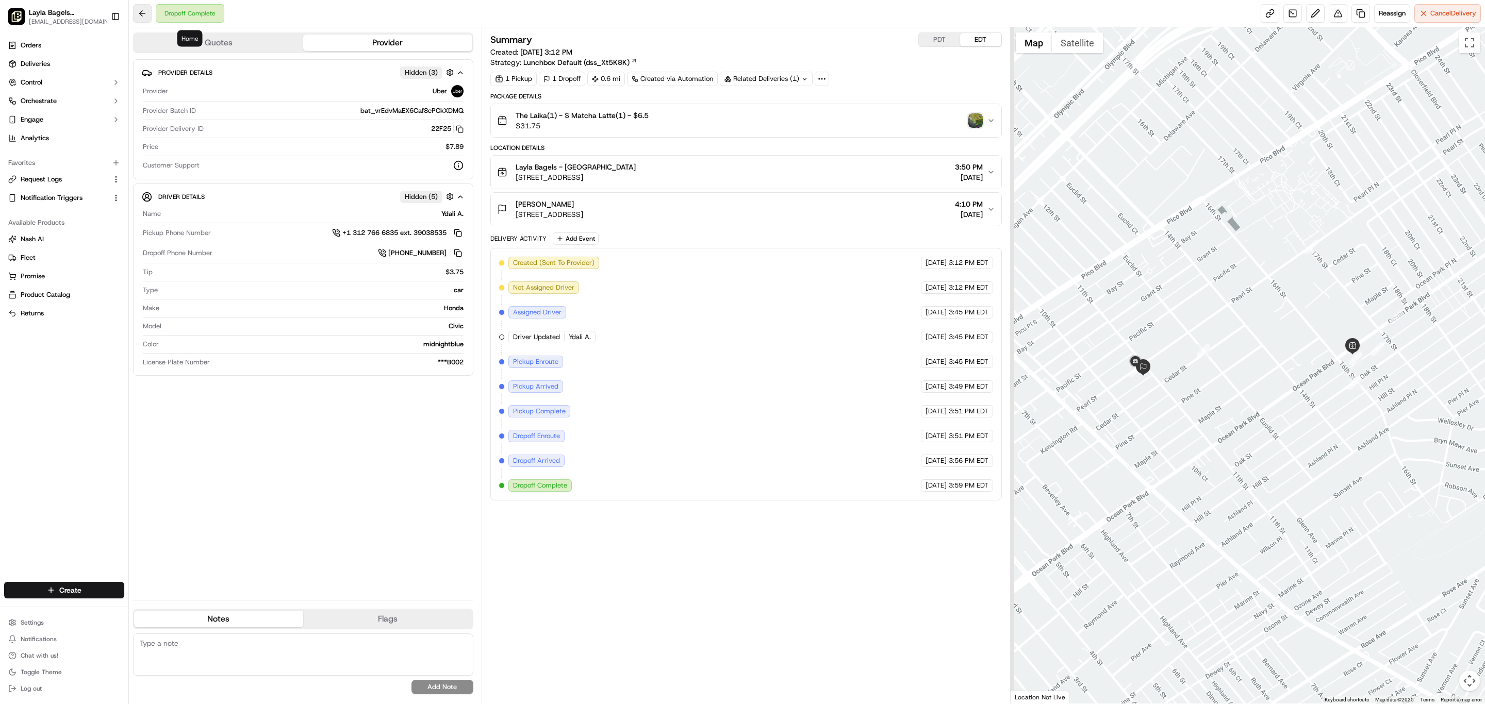
click at [152, 22] on button at bounding box center [142, 13] width 19 height 19
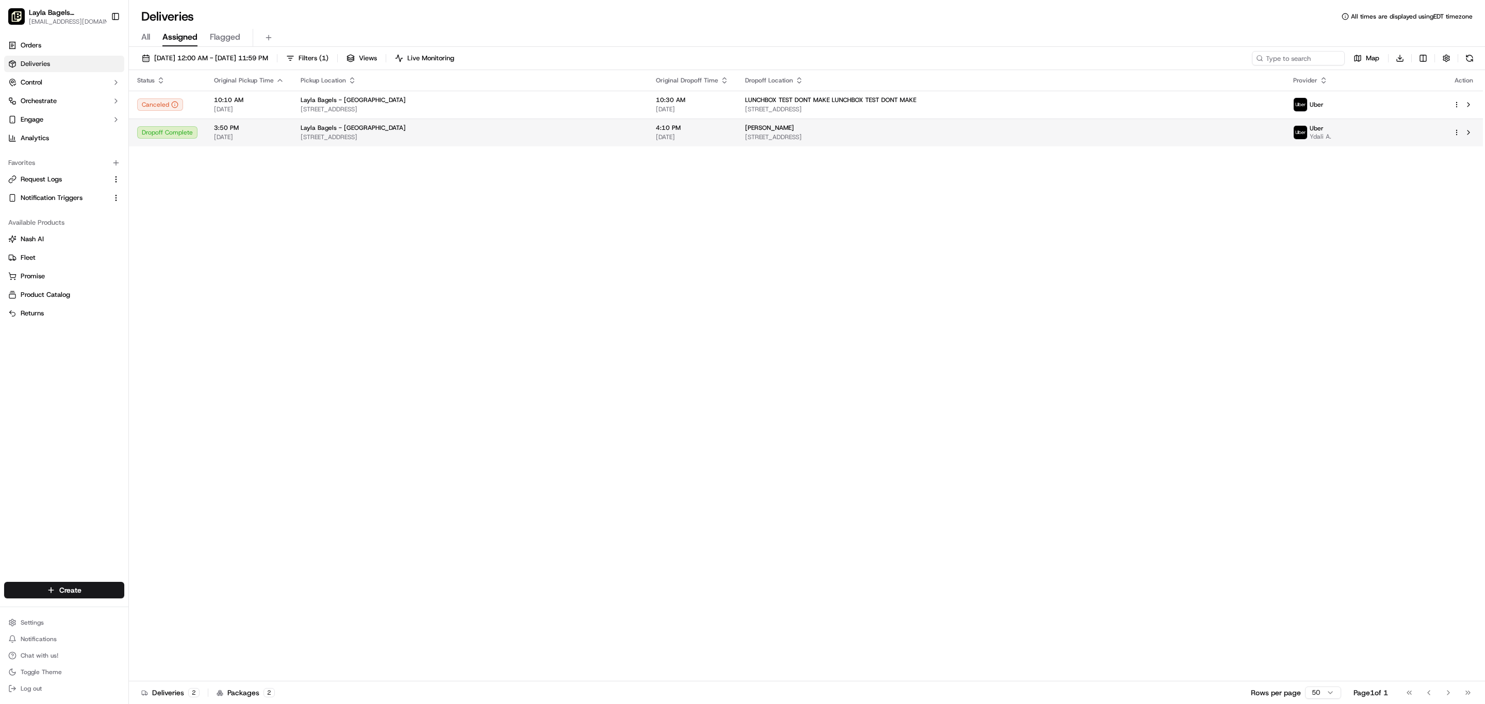
click at [998, 141] on span "1042 Pearl St B, Santa Monica, CA 90405, USA" at bounding box center [1011, 137] width 532 height 8
click at [1443, 178] on html "Layla Bagels (Ocean Park) onboard@lunchbox.io Toggle Sidebar Orders Deliveries …" at bounding box center [742, 352] width 1485 height 704
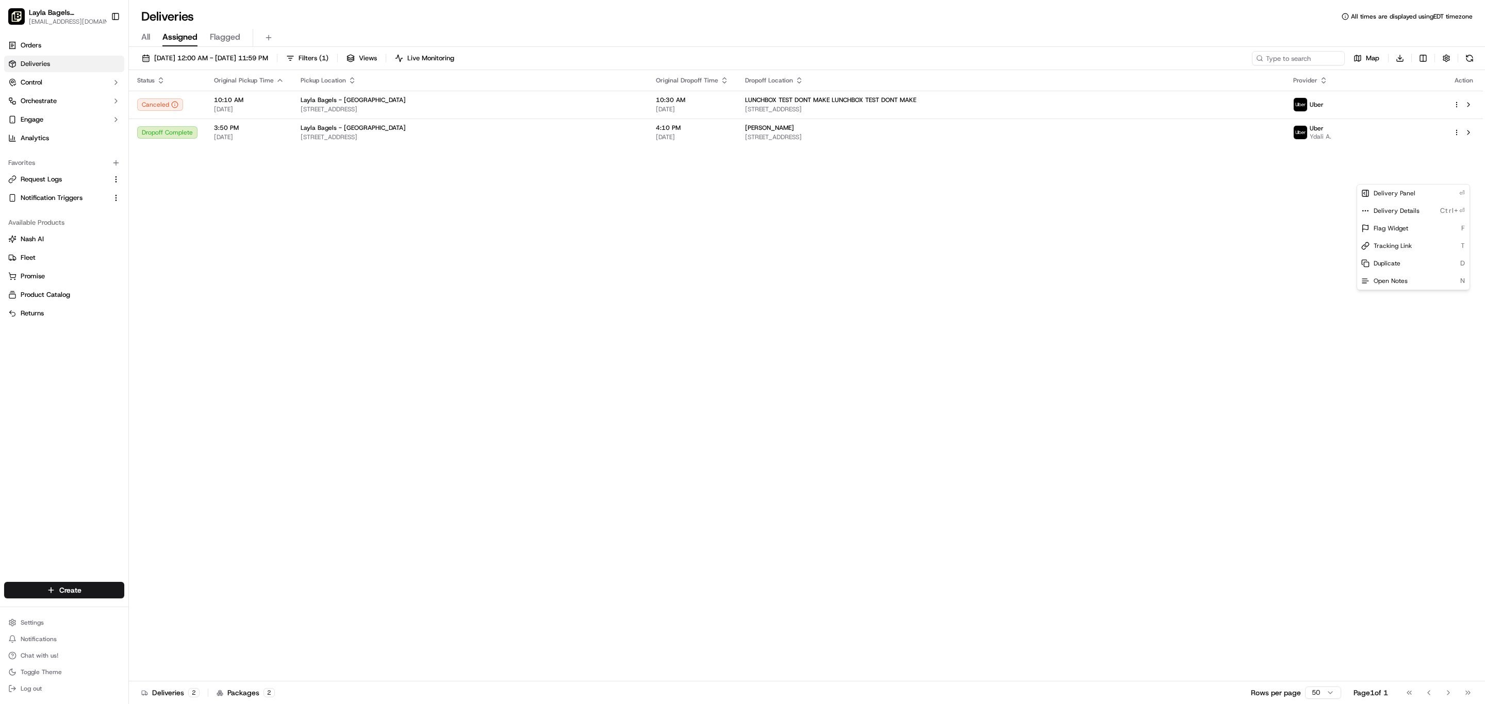
click at [1053, 312] on html "Layla Bagels (Ocean Park) onboard@lunchbox.io Toggle Sidebar Orders Deliveries …" at bounding box center [742, 352] width 1485 height 704
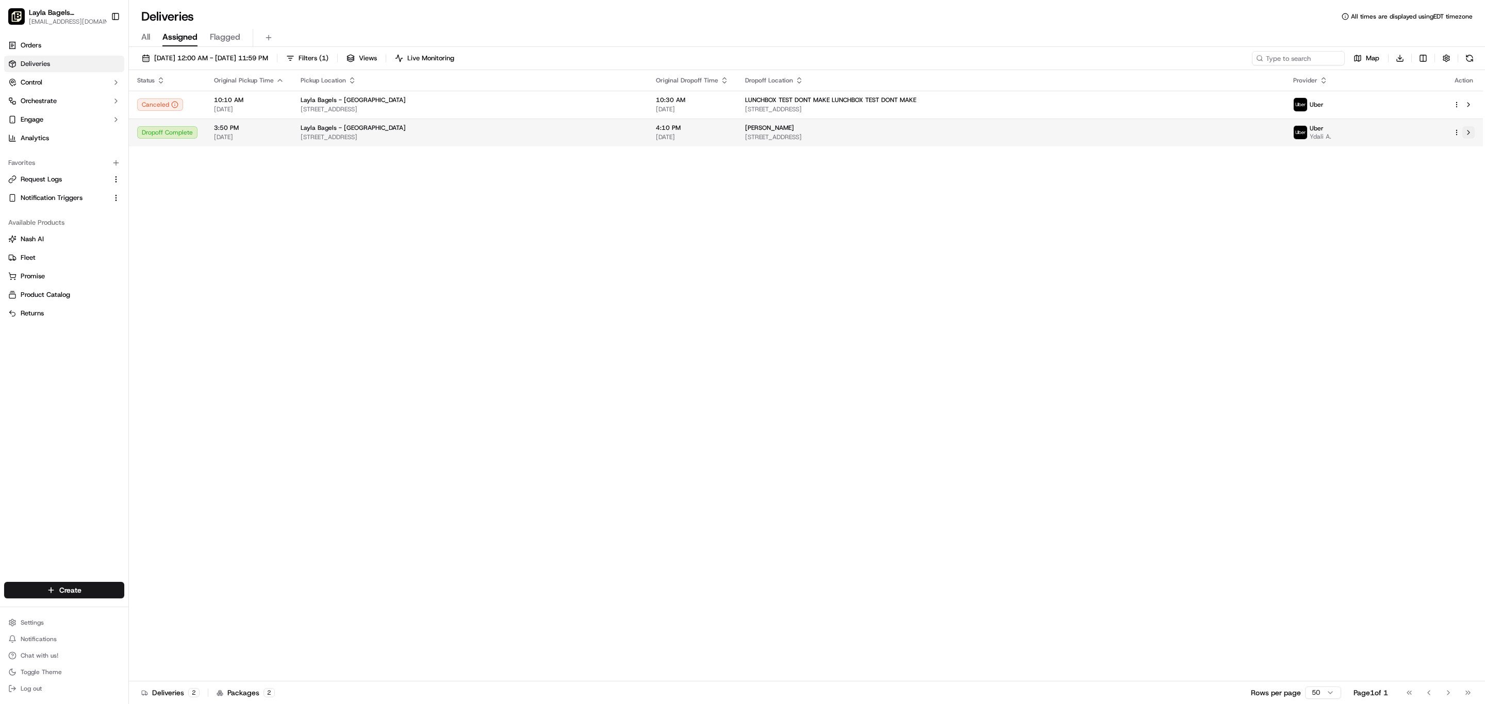
click at [1462, 139] on button at bounding box center [1468, 132] width 12 height 12
click at [1285, 146] on td "allison feenberg 1042 Pearl St B, Santa Monica, CA 90405, USA" at bounding box center [1011, 133] width 548 height 28
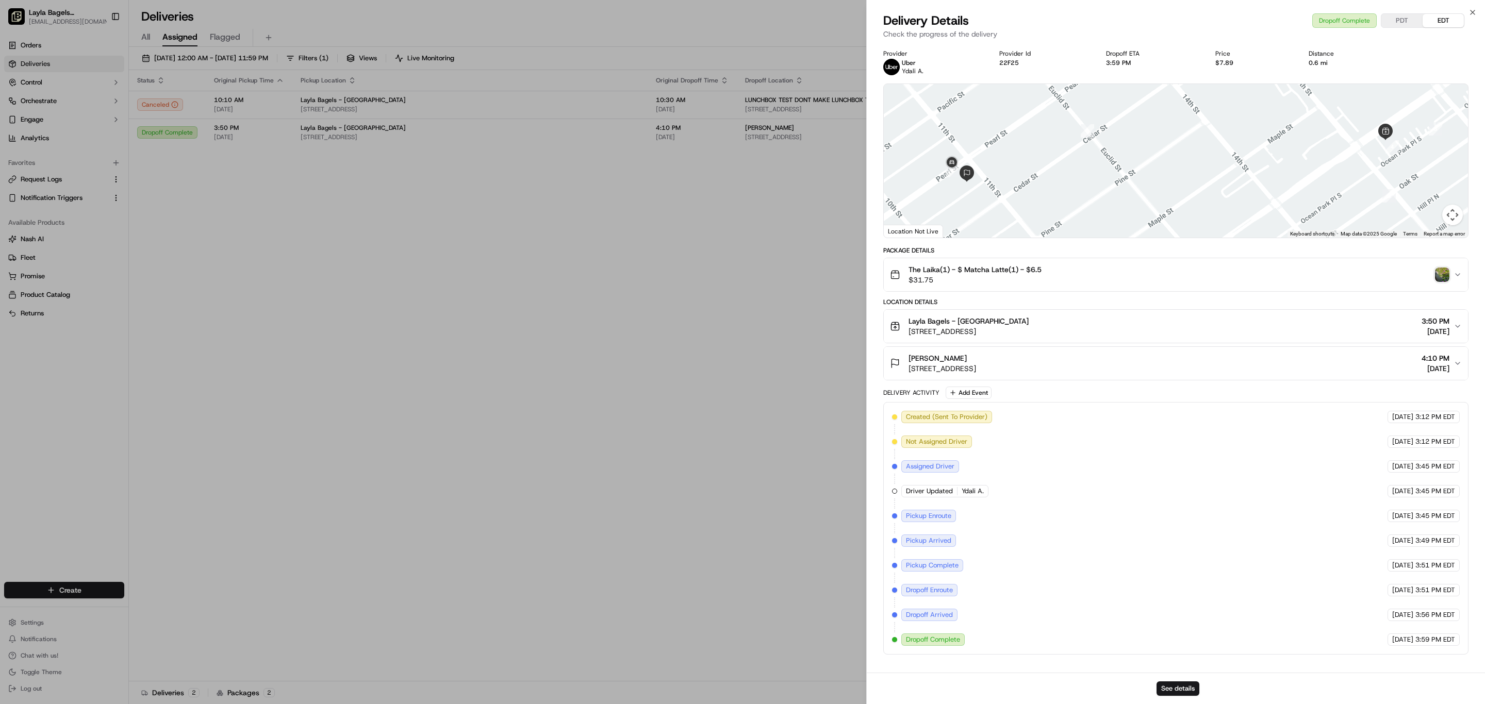
scroll to position [191, 0]
click at [1171, 682] on button "See details" at bounding box center [1178, 689] width 43 height 14
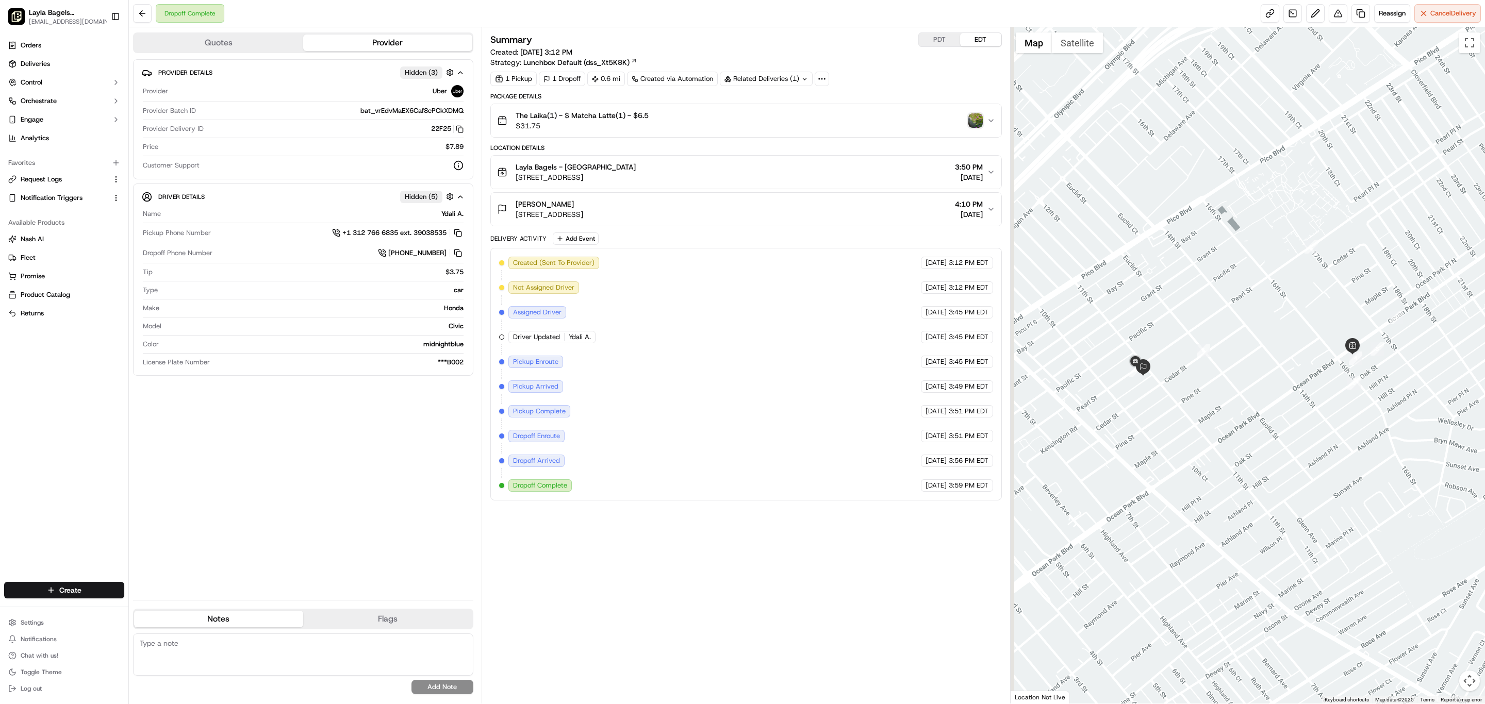
click at [908, 27] on div "Dropoff Complete Reassign Cancel Delivery" at bounding box center [807, 13] width 1356 height 27
click at [619, 24] on div "Dropoff Complete Reassign Cancel Delivery" at bounding box center [807, 13] width 1356 height 27
click at [705, 27] on div "Dropoff Complete Reassign Cancel Delivery" at bounding box center [807, 13] width 1356 height 27
